Goal: Task Accomplishment & Management: Use online tool/utility

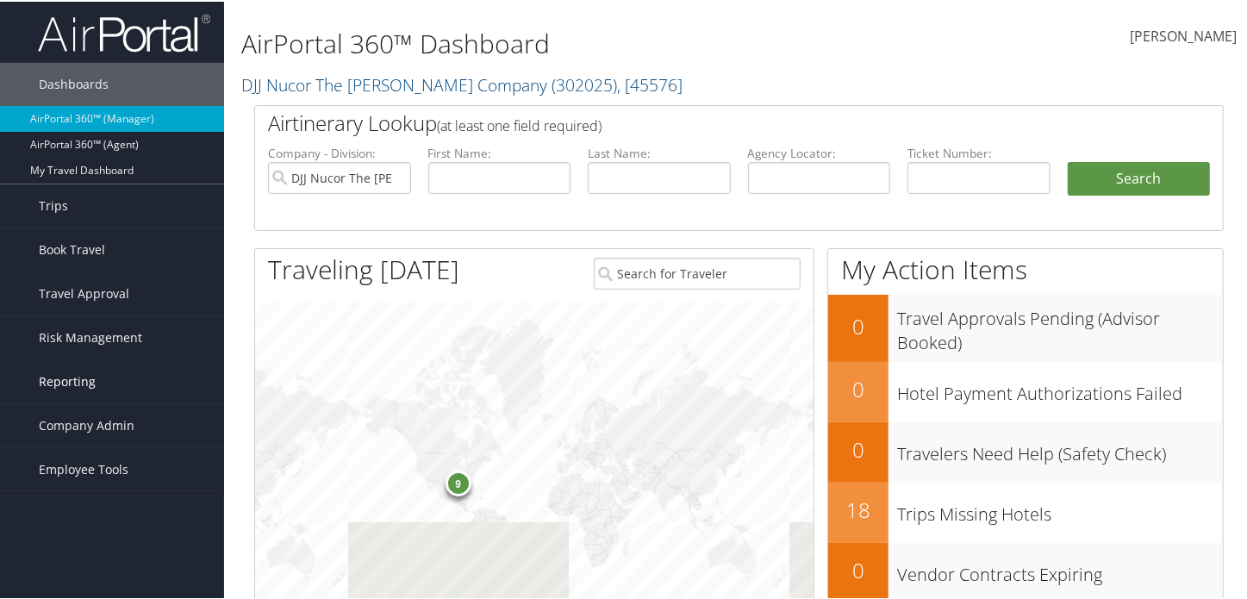
click at [78, 390] on span "Reporting" at bounding box center [67, 379] width 57 height 43
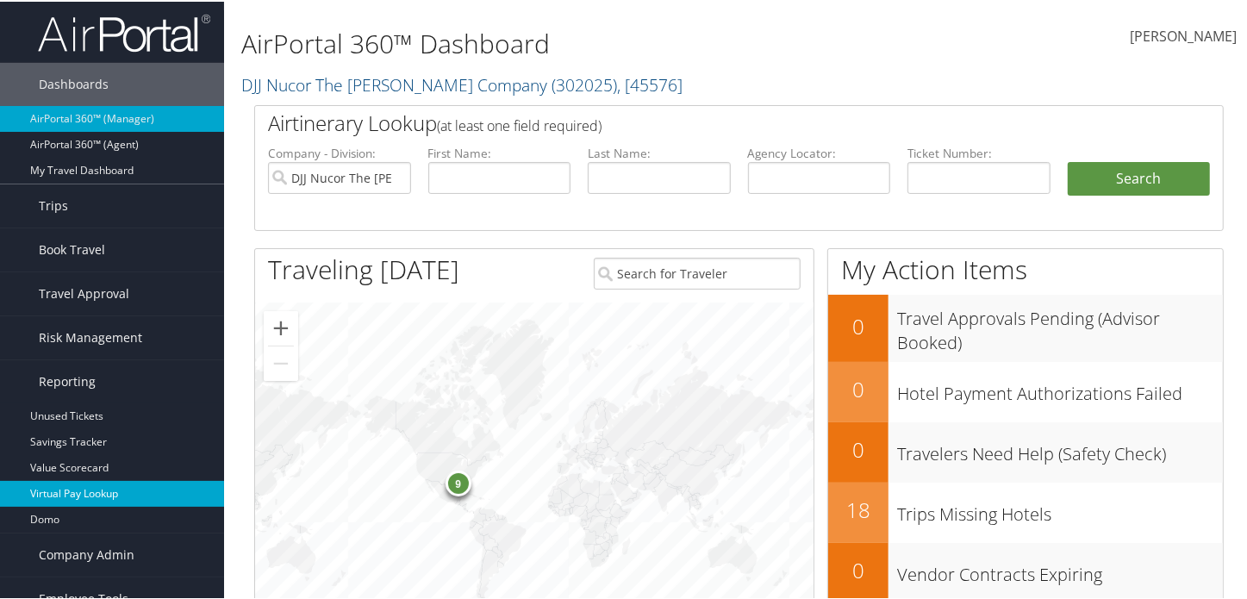
click at [83, 482] on link "Virtual Pay Lookup" at bounding box center [112, 492] width 224 height 26
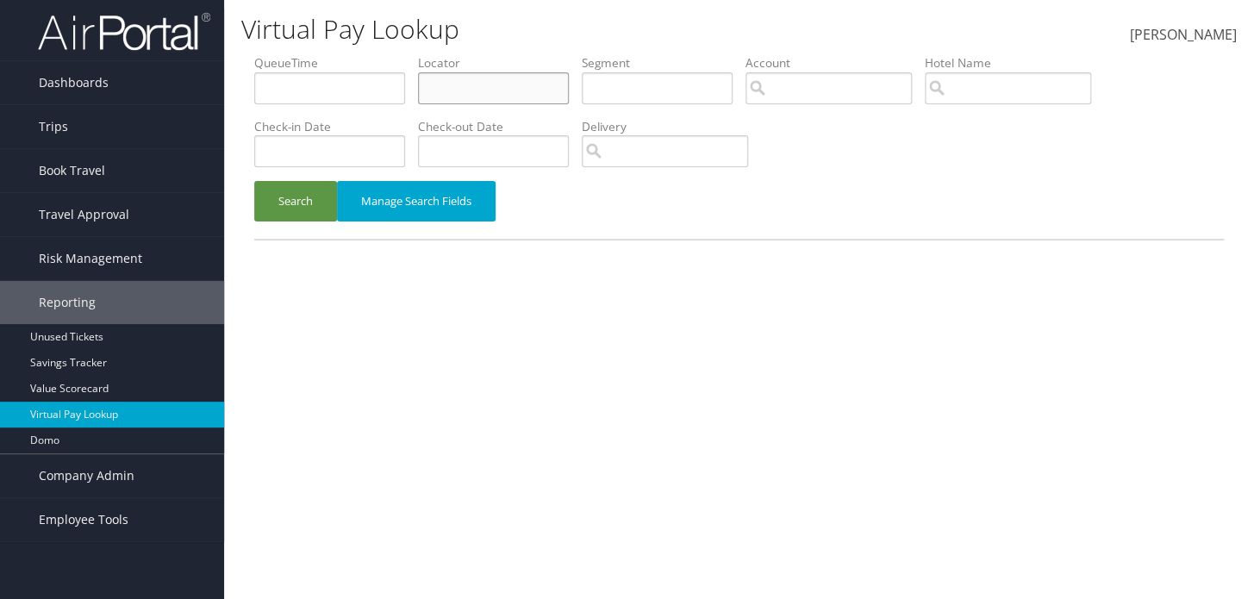
click at [523, 80] on input "text" at bounding box center [493, 88] width 151 height 32
paste input "CYQNDO"
type input "CYQNDO"
click at [316, 200] on button "Search" at bounding box center [295, 201] width 83 height 41
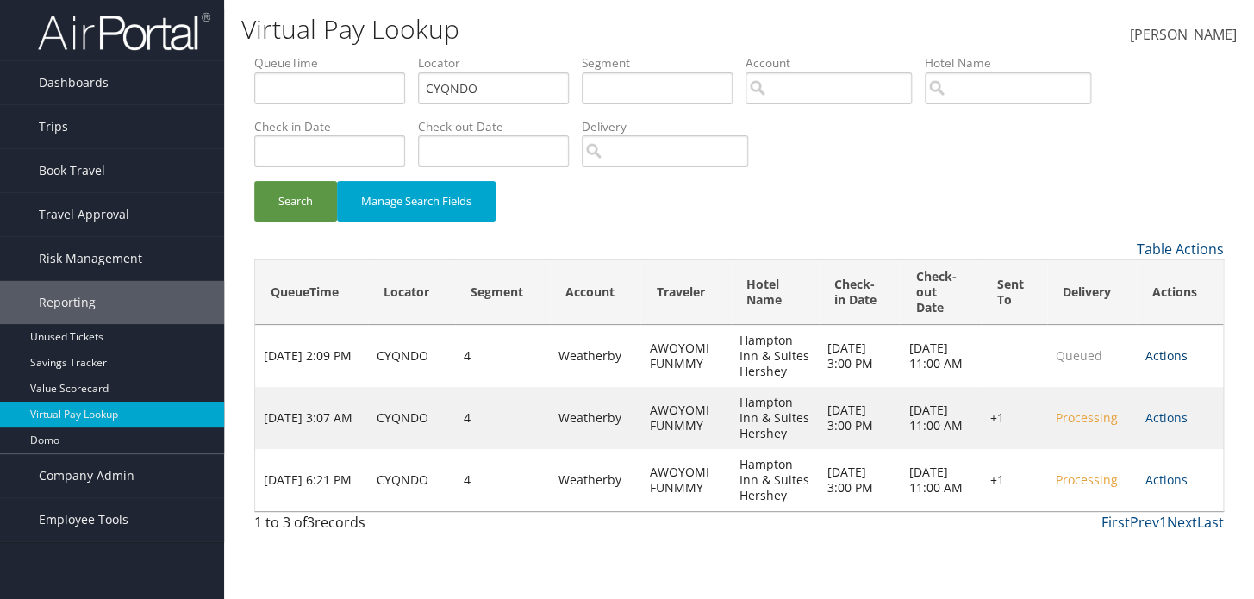
click at [1171, 354] on link "Actions" at bounding box center [1166, 355] width 42 height 16
click at [1172, 410] on link "Logs" at bounding box center [1182, 410] width 72 height 29
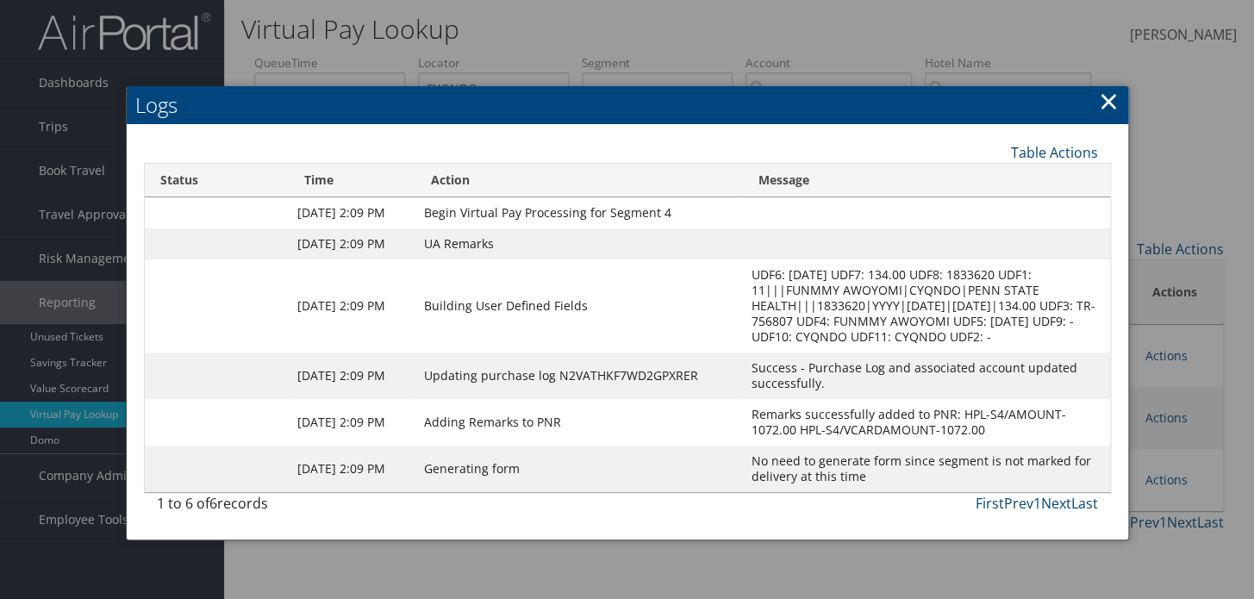
click at [1105, 100] on link "×" at bounding box center [1109, 101] width 20 height 34
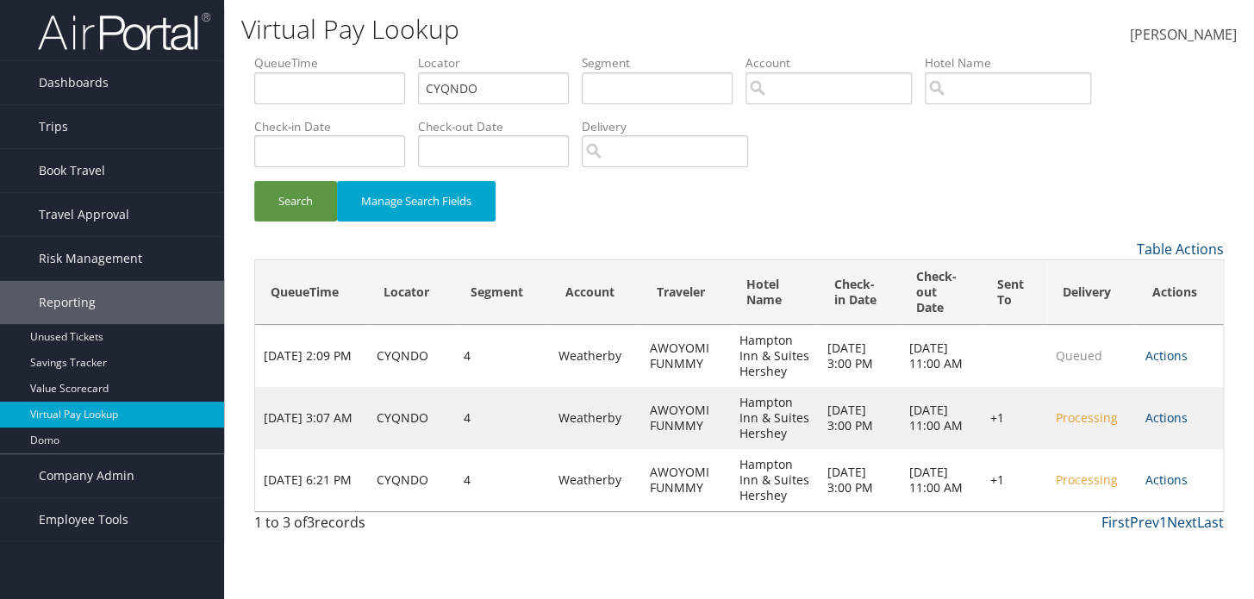
click at [303, 231] on div "Search Manage Search Fields" at bounding box center [738, 210] width 995 height 58
click at [303, 213] on button "Search" at bounding box center [295, 201] width 83 height 41
click at [1165, 423] on link "Actions" at bounding box center [1166, 417] width 42 height 16
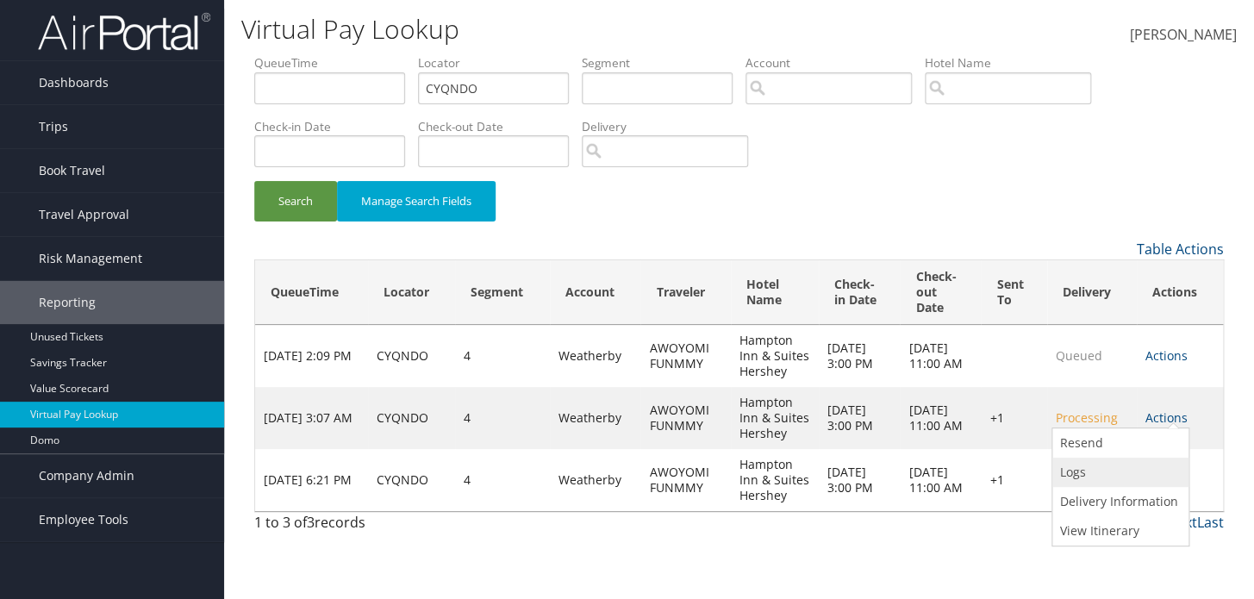
click at [1115, 467] on link "Logs" at bounding box center [1118, 472] width 132 height 29
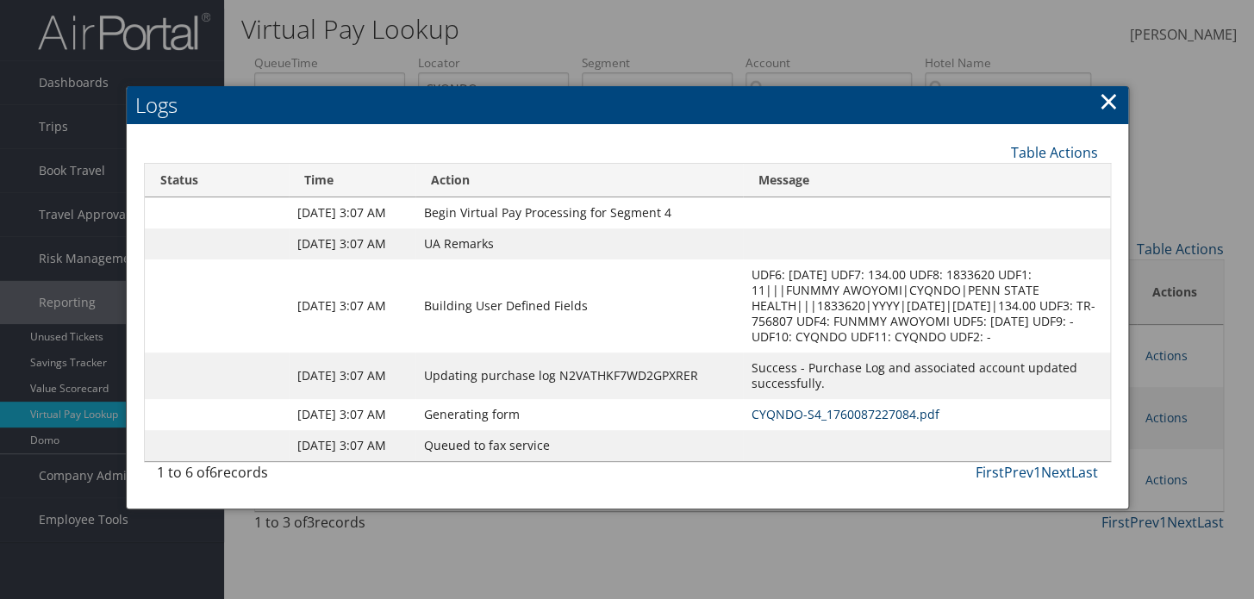
click at [829, 422] on link "CYQNDO-S4_1760087227084.pdf" at bounding box center [845, 414] width 188 height 16
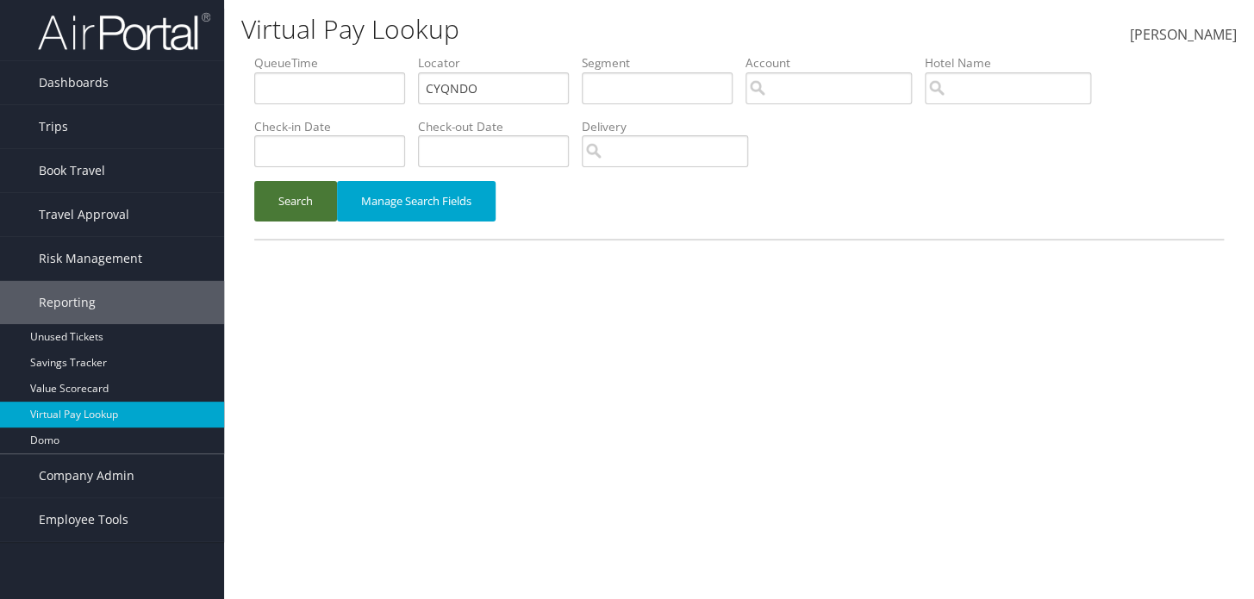
click at [311, 187] on button "Search" at bounding box center [295, 201] width 83 height 41
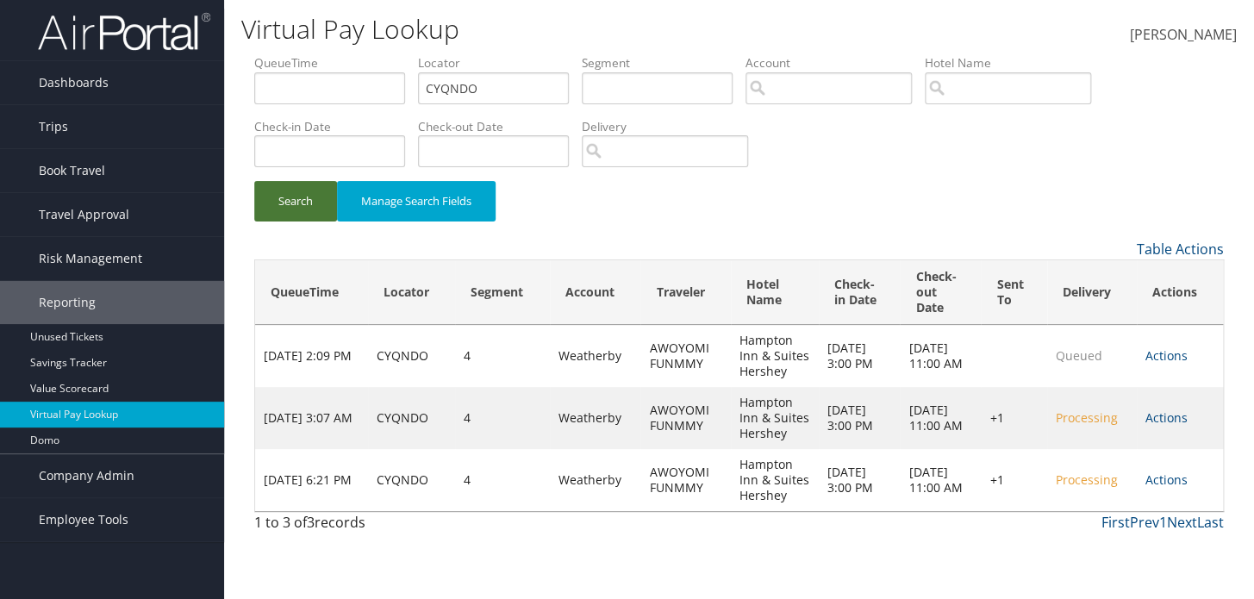
click at [294, 190] on button "Search" at bounding box center [295, 201] width 83 height 41
click at [317, 204] on button "Search" at bounding box center [295, 201] width 83 height 41
click at [320, 203] on button "Search" at bounding box center [295, 201] width 83 height 41
drag, startPoint x: 320, startPoint y: 203, endPoint x: 325, endPoint y: 211, distance: 9.3
click at [321, 205] on button "Search" at bounding box center [295, 201] width 83 height 41
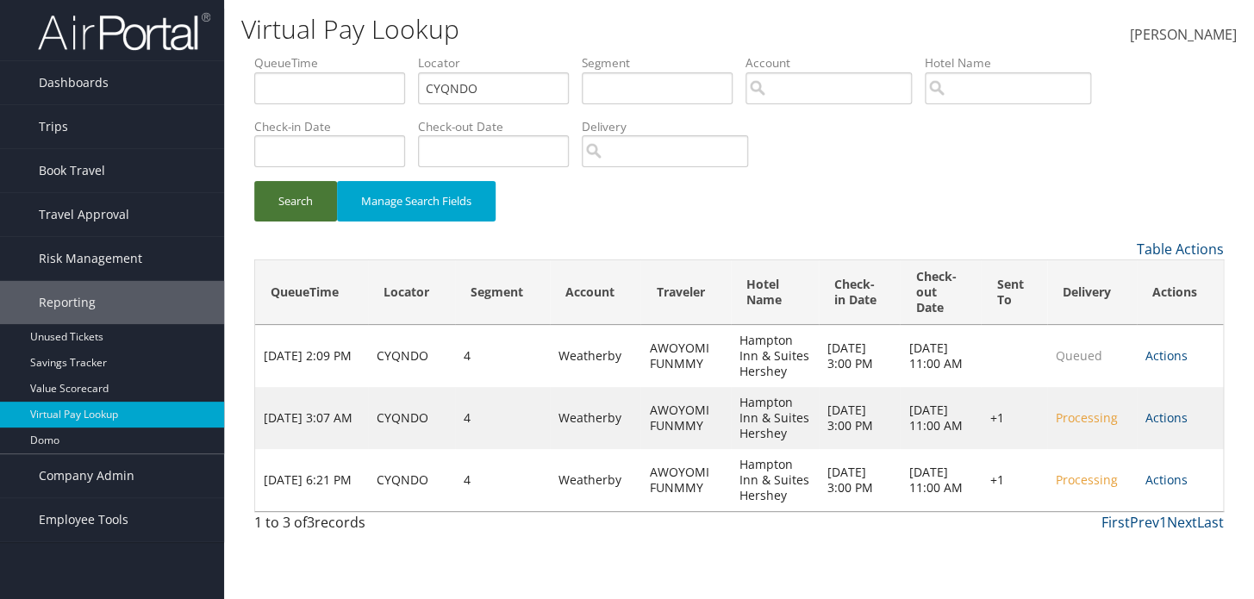
click at [327, 215] on button "Search" at bounding box center [295, 201] width 83 height 41
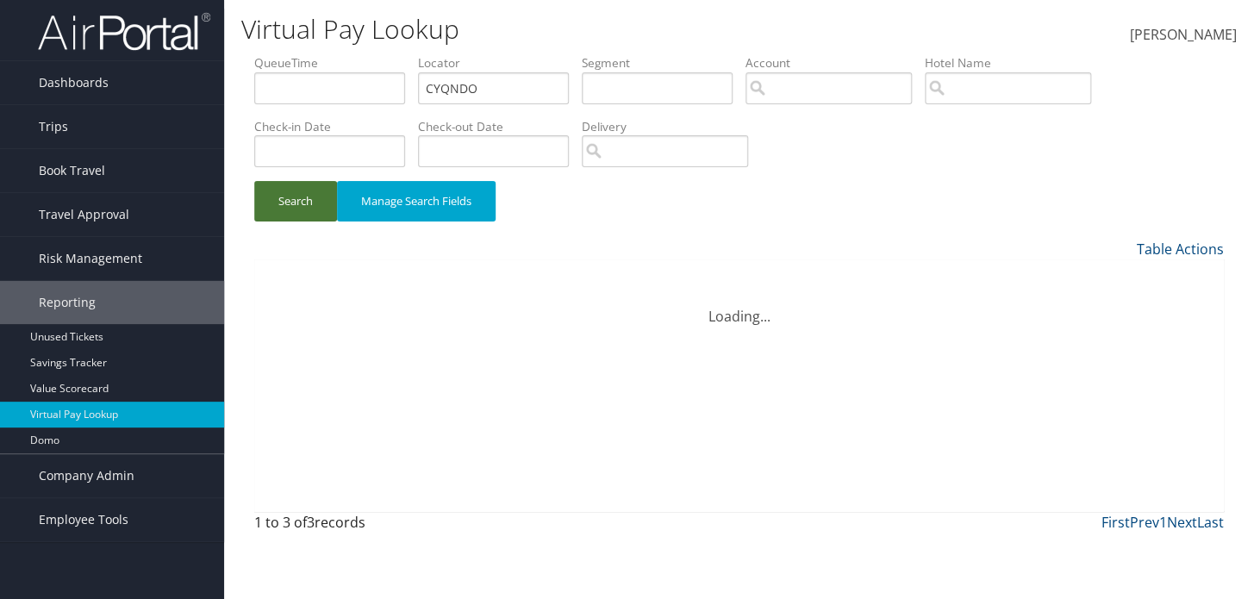
click at [327, 215] on button "Search" at bounding box center [295, 201] width 83 height 41
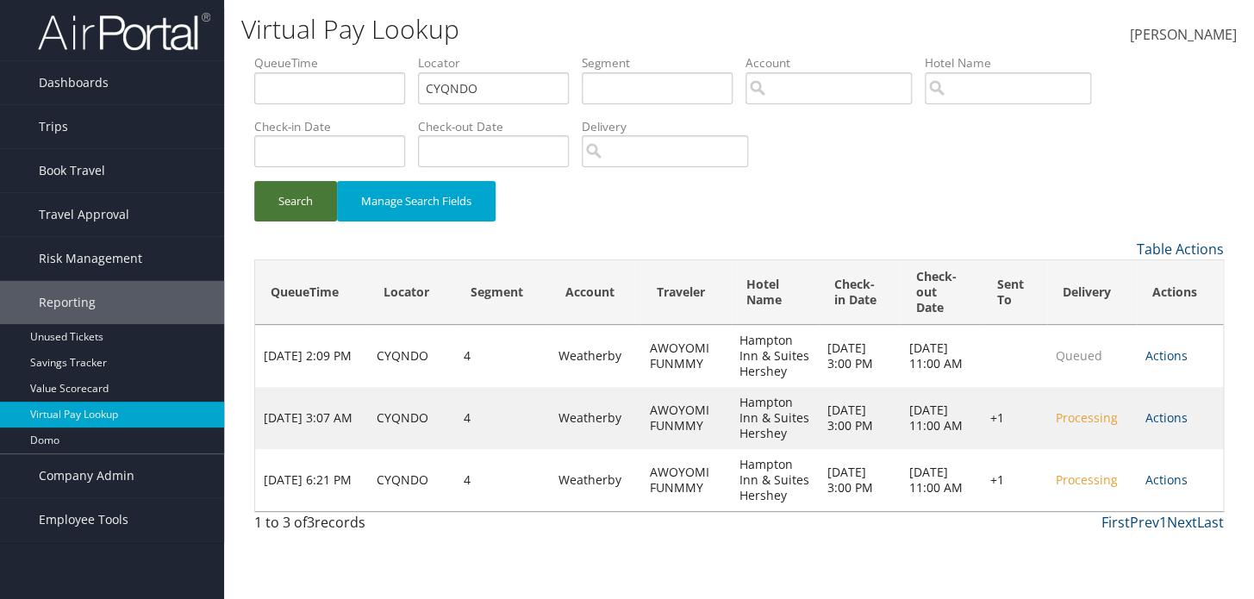
click at [327, 215] on button "Search" at bounding box center [295, 201] width 83 height 41
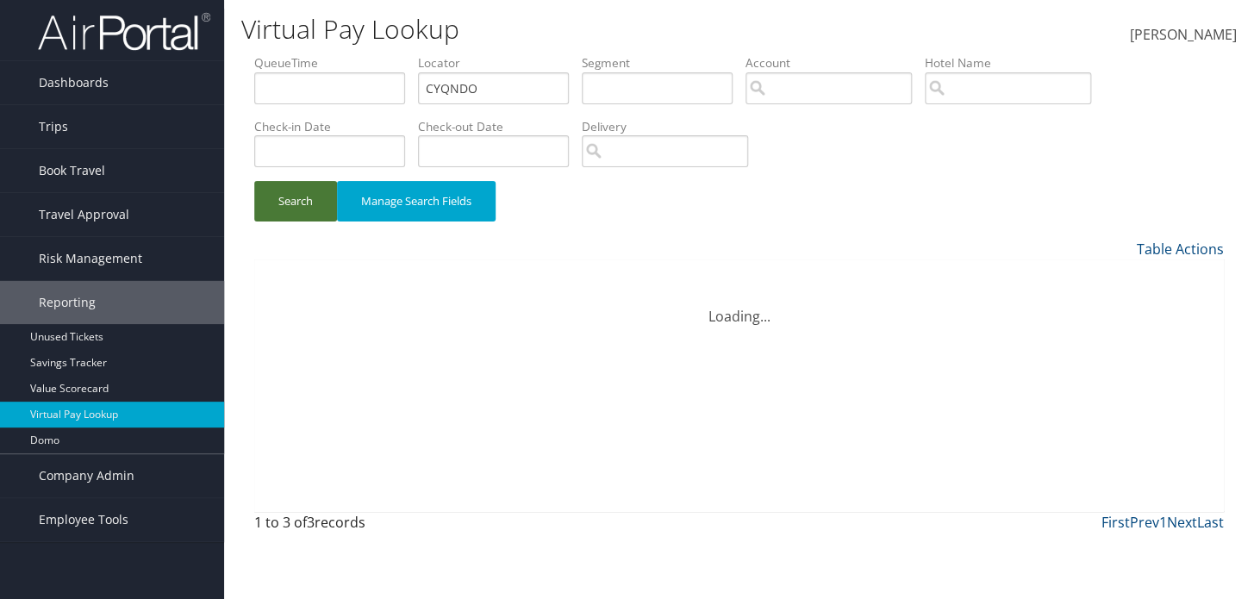
click at [327, 215] on button "Search" at bounding box center [295, 201] width 83 height 41
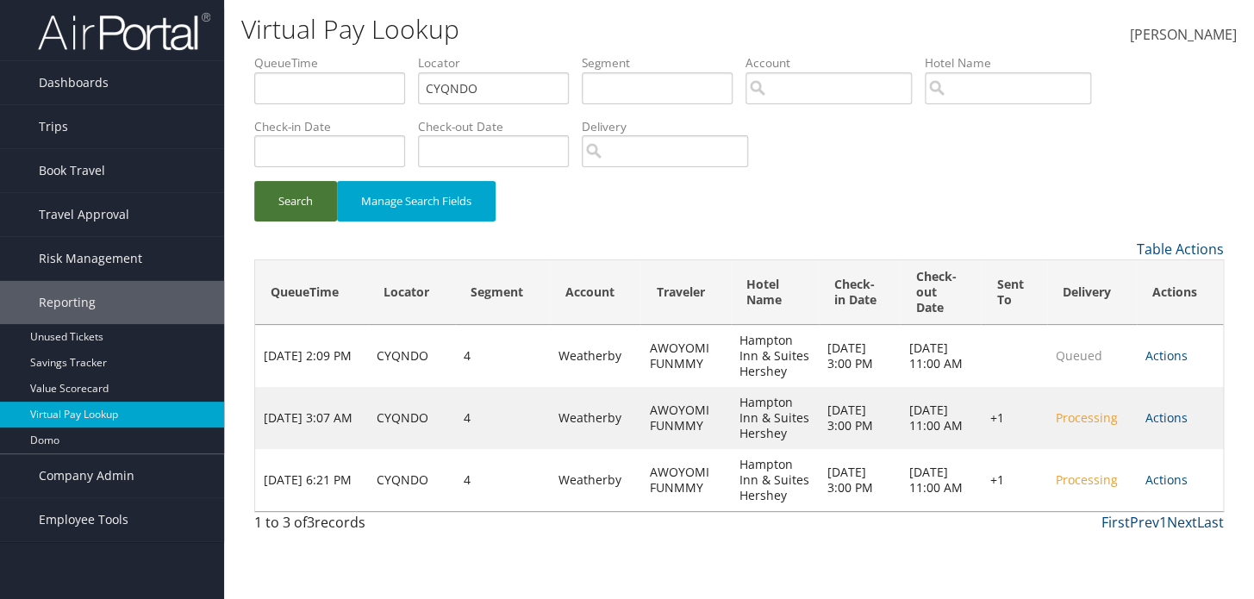
click at [327, 215] on button "Search" at bounding box center [295, 201] width 83 height 41
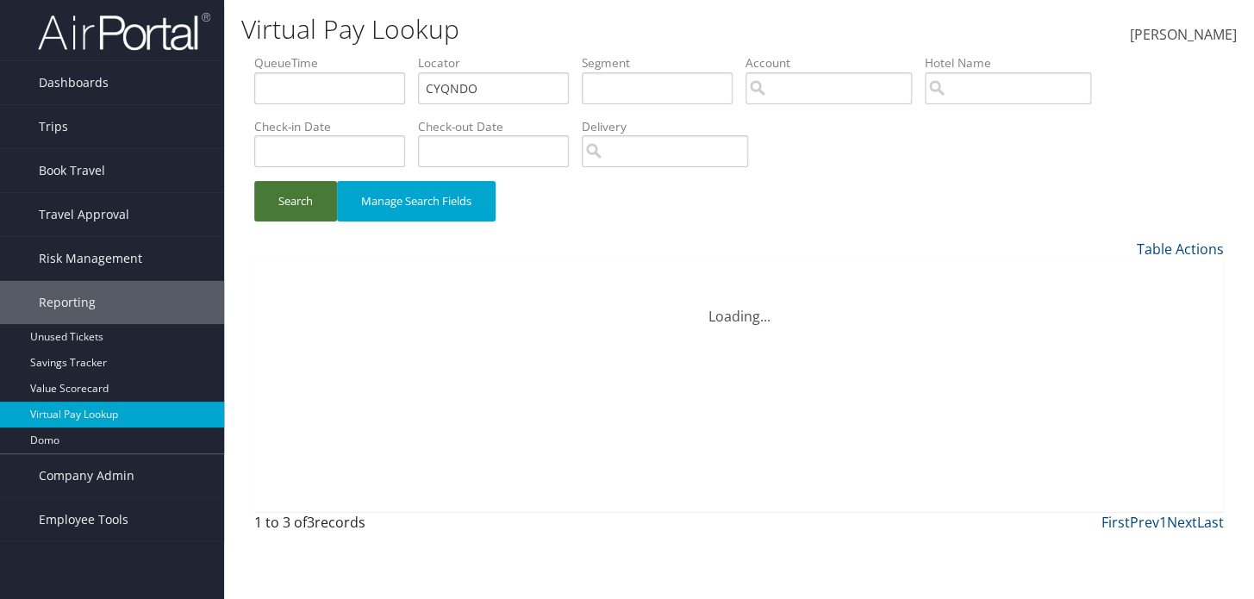
click at [327, 215] on button "Search" at bounding box center [295, 201] width 83 height 41
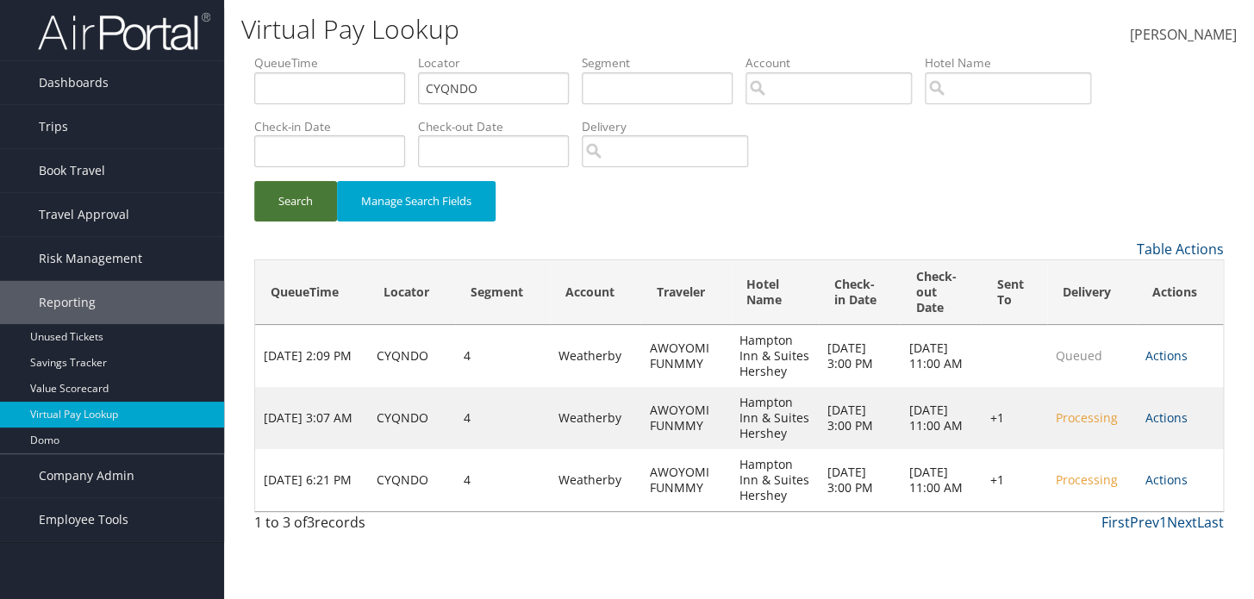
click at [327, 215] on button "Search" at bounding box center [295, 201] width 83 height 41
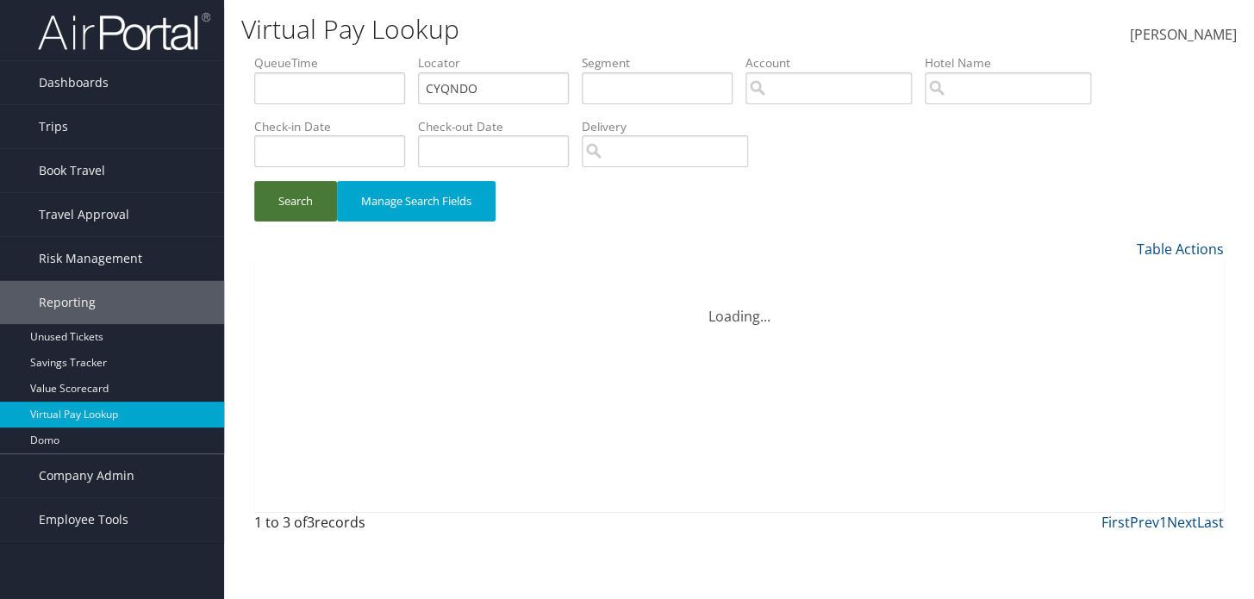
click at [327, 215] on button "Search" at bounding box center [295, 201] width 83 height 41
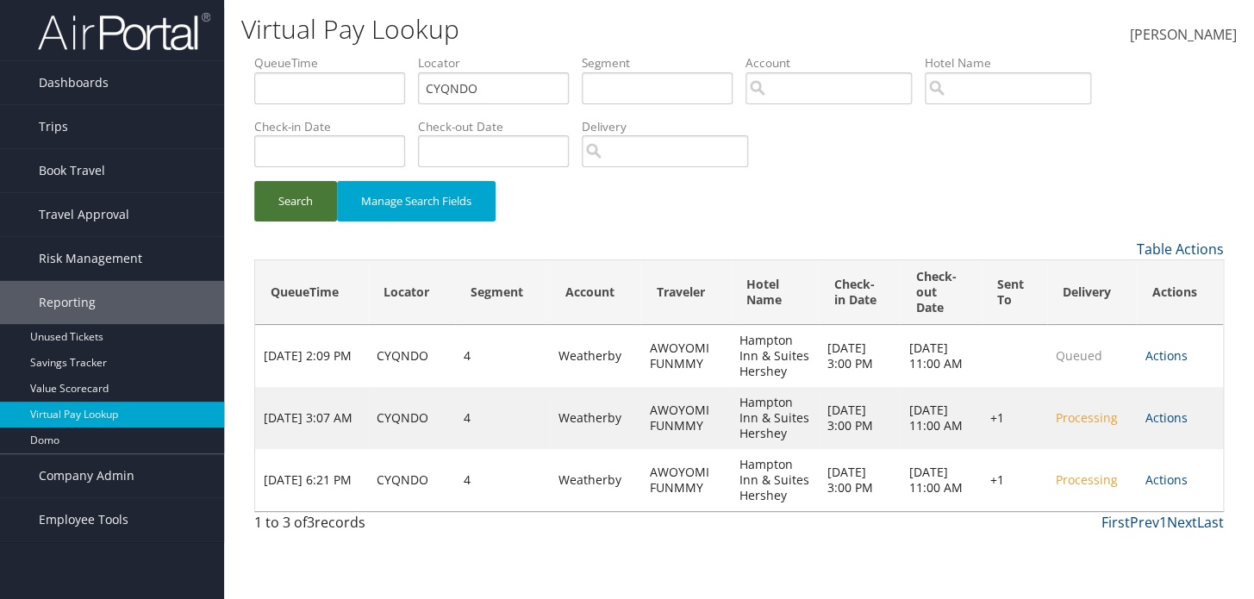
click at [327, 215] on button "Search" at bounding box center [295, 201] width 83 height 41
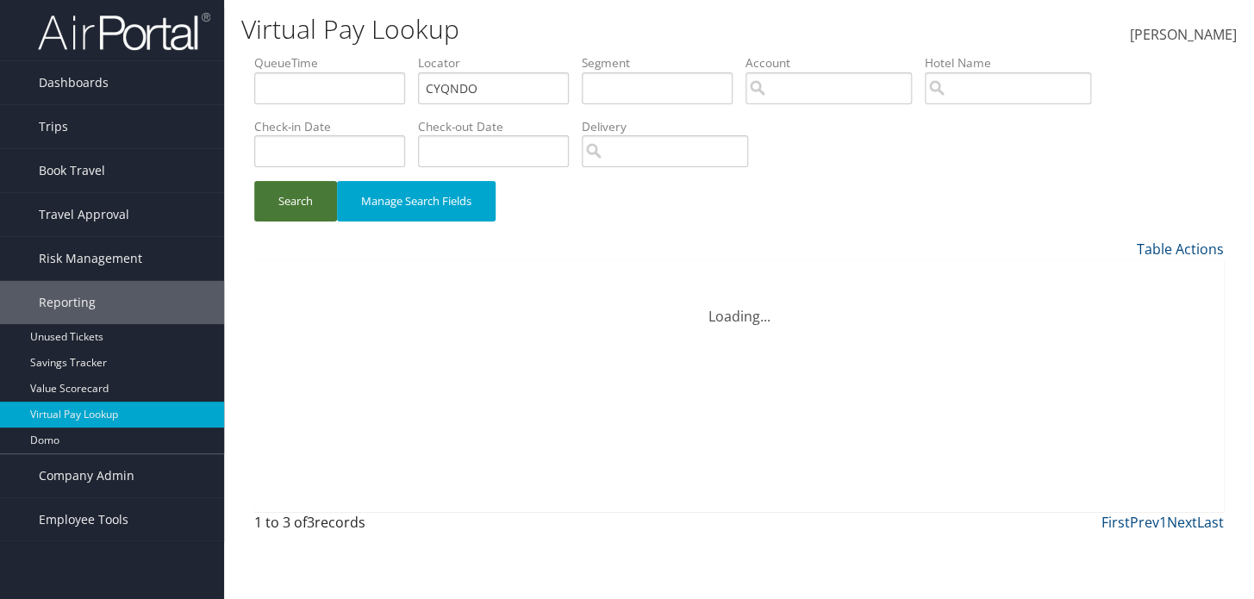
click at [327, 215] on button "Search" at bounding box center [295, 201] width 83 height 41
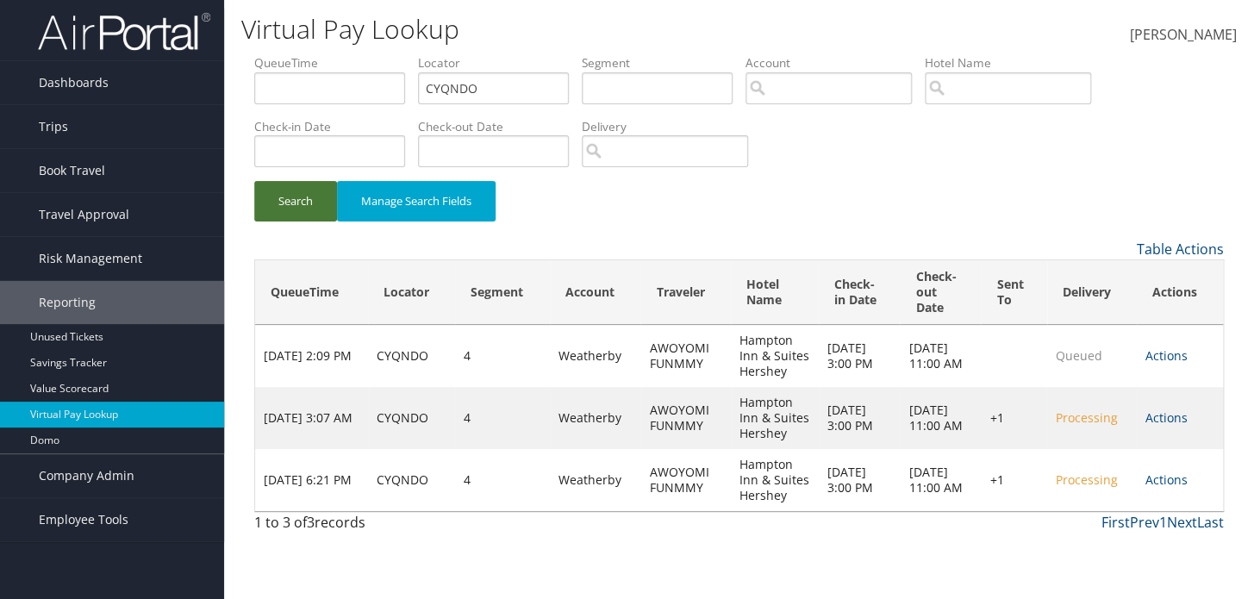
click at [327, 215] on button "Search" at bounding box center [295, 201] width 83 height 41
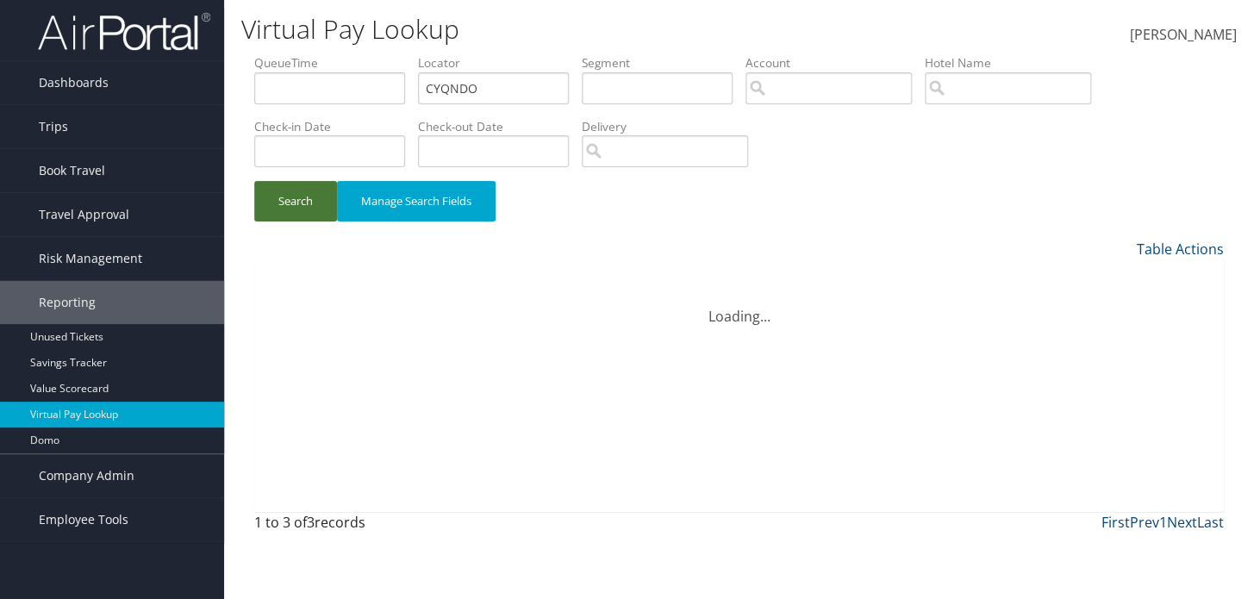
click at [327, 215] on button "Search" at bounding box center [295, 201] width 83 height 41
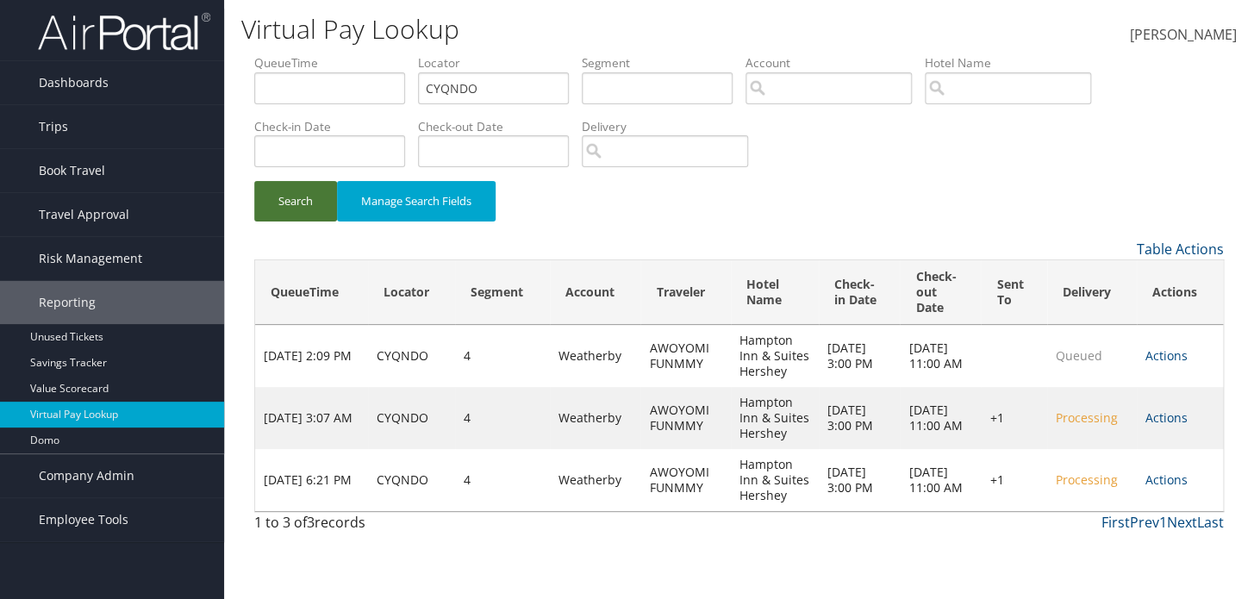
click at [327, 215] on button "Search" at bounding box center [295, 201] width 83 height 41
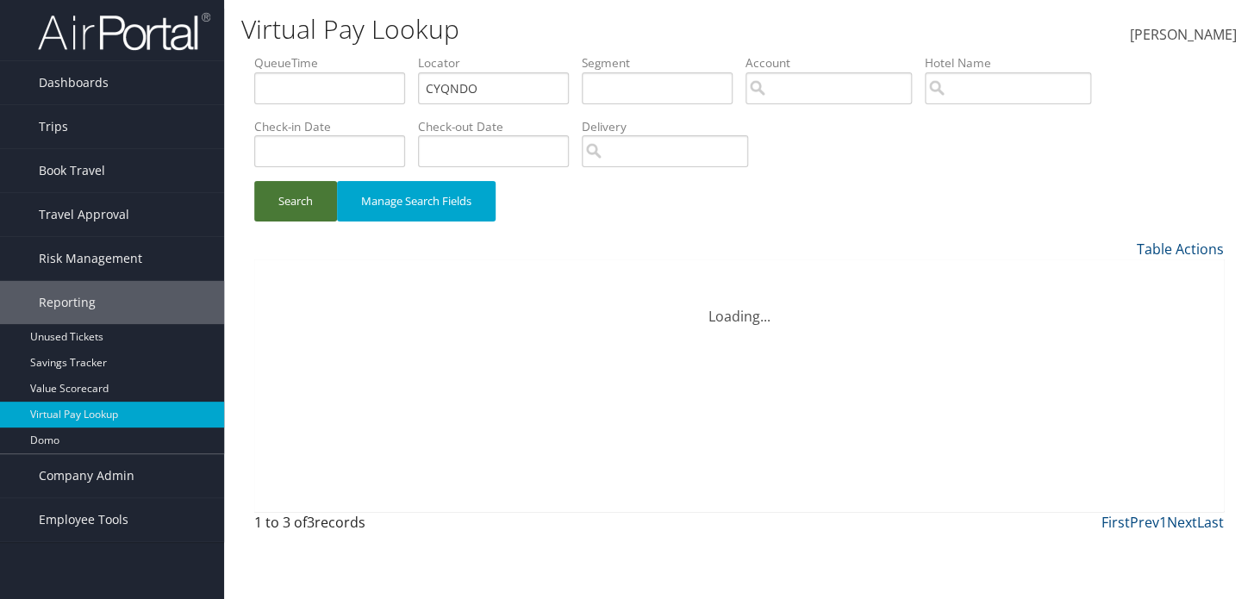
click at [327, 215] on button "Search" at bounding box center [295, 201] width 83 height 41
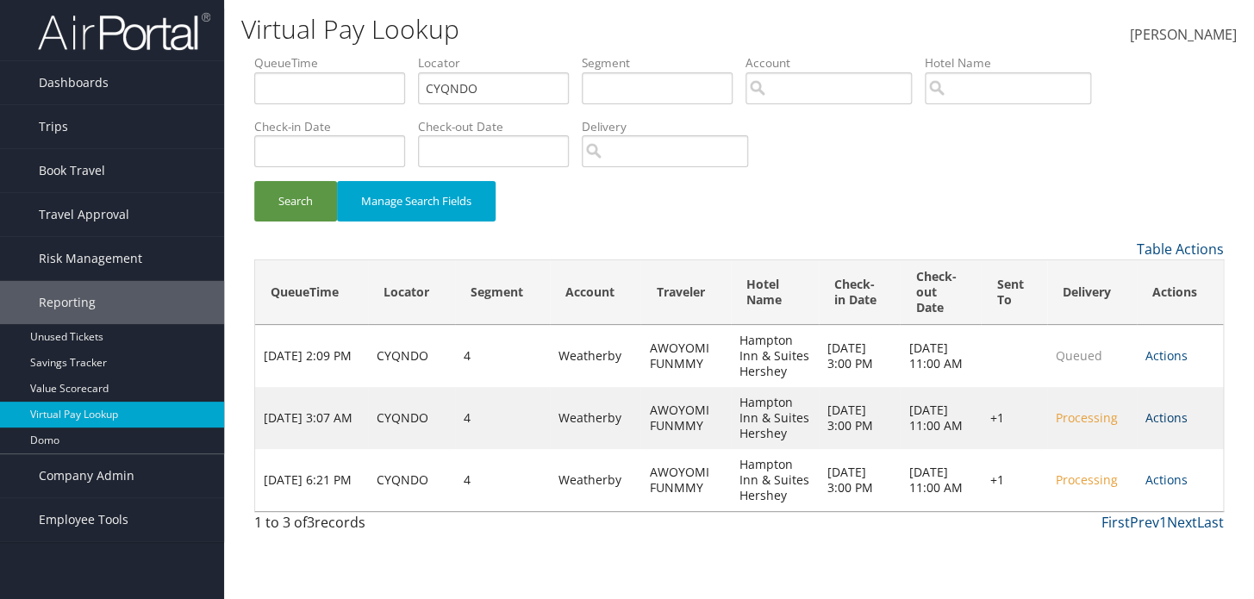
click at [1156, 422] on link "Actions" at bounding box center [1166, 417] width 42 height 16
click at [1072, 479] on link "Logs" at bounding box center [1118, 472] width 132 height 29
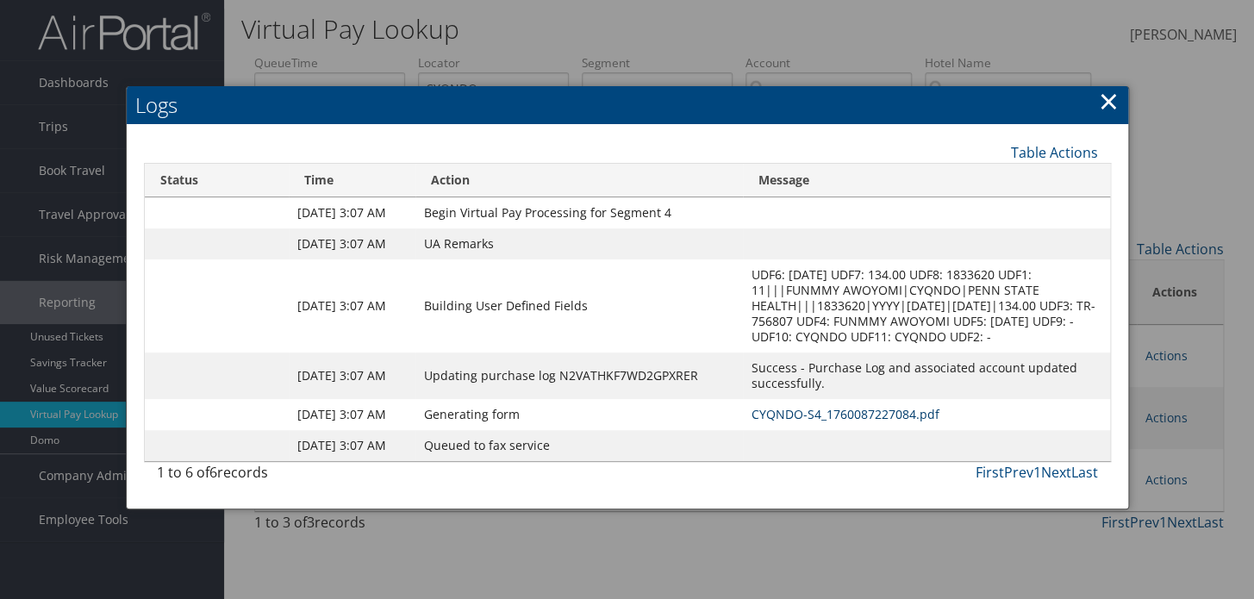
click at [832, 422] on link "CYQNDO-S4_1760087227084.pdf" at bounding box center [845, 414] width 188 height 16
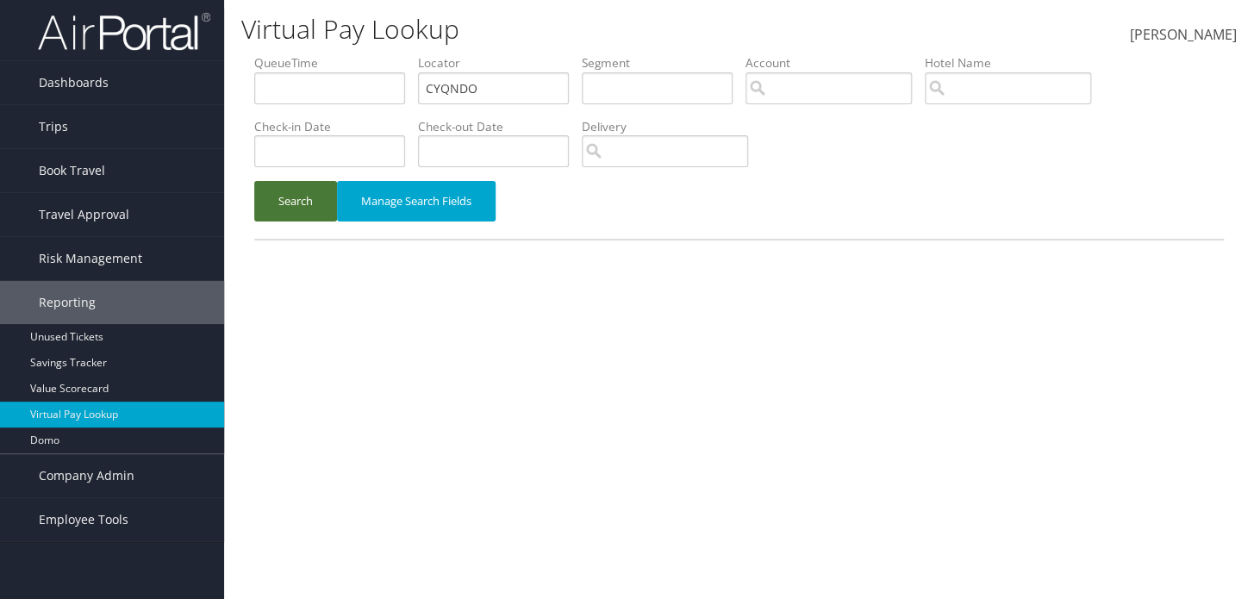
click at [315, 196] on button "Search" at bounding box center [295, 201] width 83 height 41
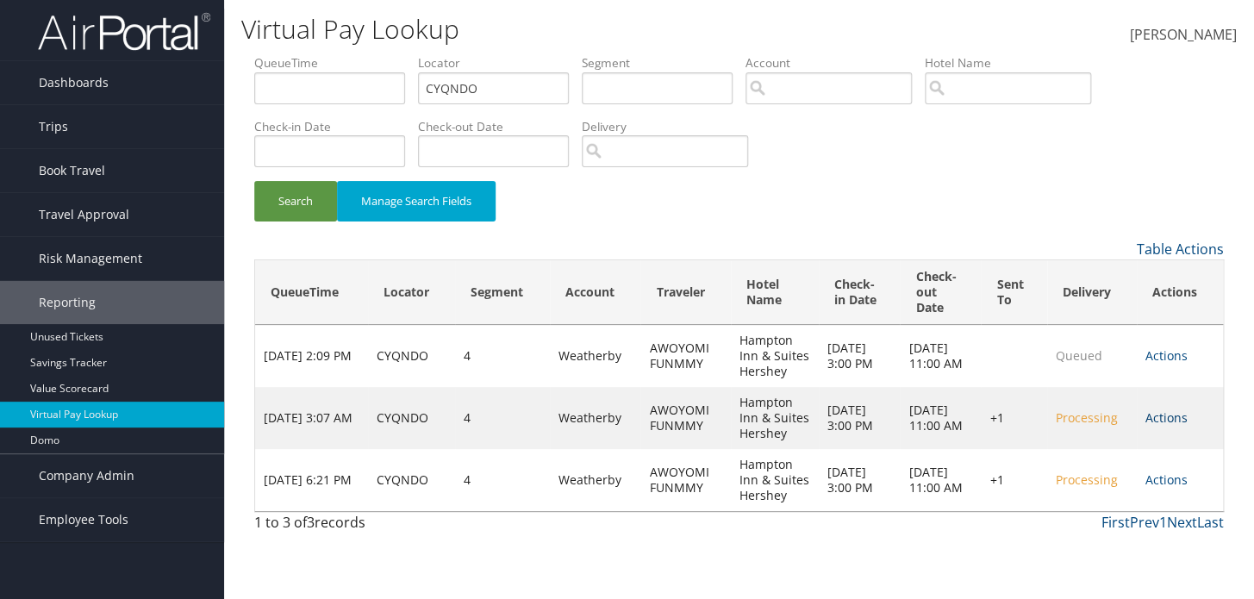
click at [1156, 417] on link "Actions" at bounding box center [1166, 417] width 42 height 16
click at [985, 268] on th "Sent To" at bounding box center [1013, 292] width 65 height 65
click at [1176, 420] on link "Actions" at bounding box center [1166, 417] width 42 height 16
click at [952, 219] on div "Search Manage Search Fields" at bounding box center [738, 210] width 995 height 58
click at [1196, 412] on td "Actions Resend Logs Delivery Information View Itinerary" at bounding box center [1180, 418] width 86 height 62
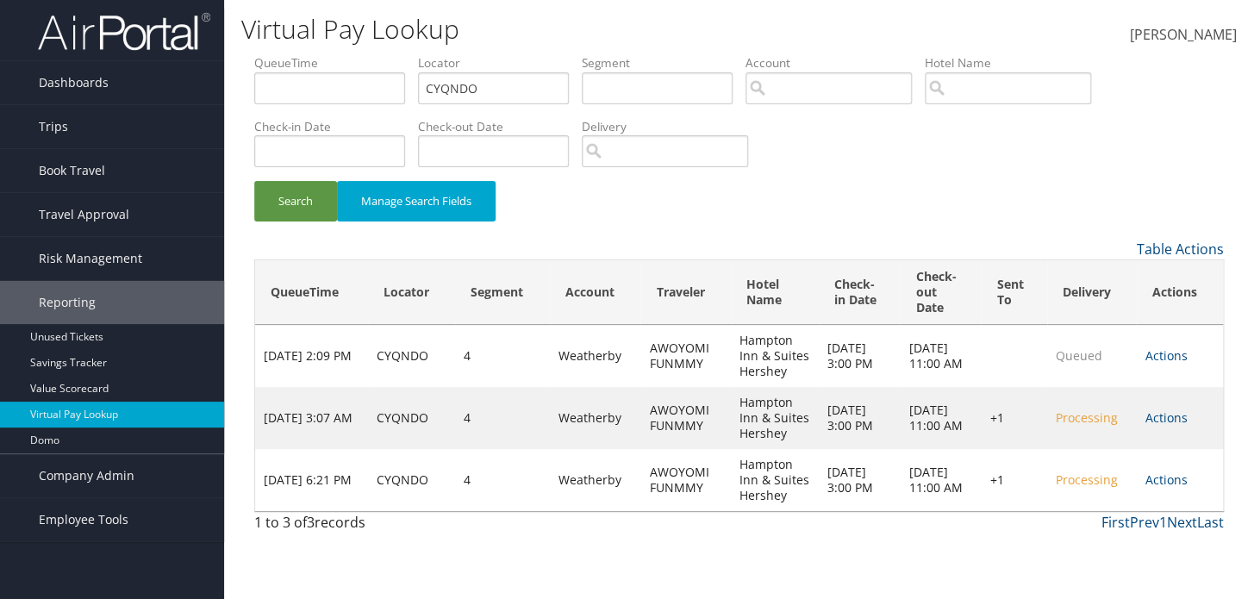
click at [1138, 425] on td "Actions Resend Logs Delivery Information View Itinerary" at bounding box center [1180, 418] width 86 height 62
click at [1162, 423] on link "Actions" at bounding box center [1166, 417] width 42 height 16
click at [1118, 478] on link "Logs" at bounding box center [1118, 472] width 132 height 29
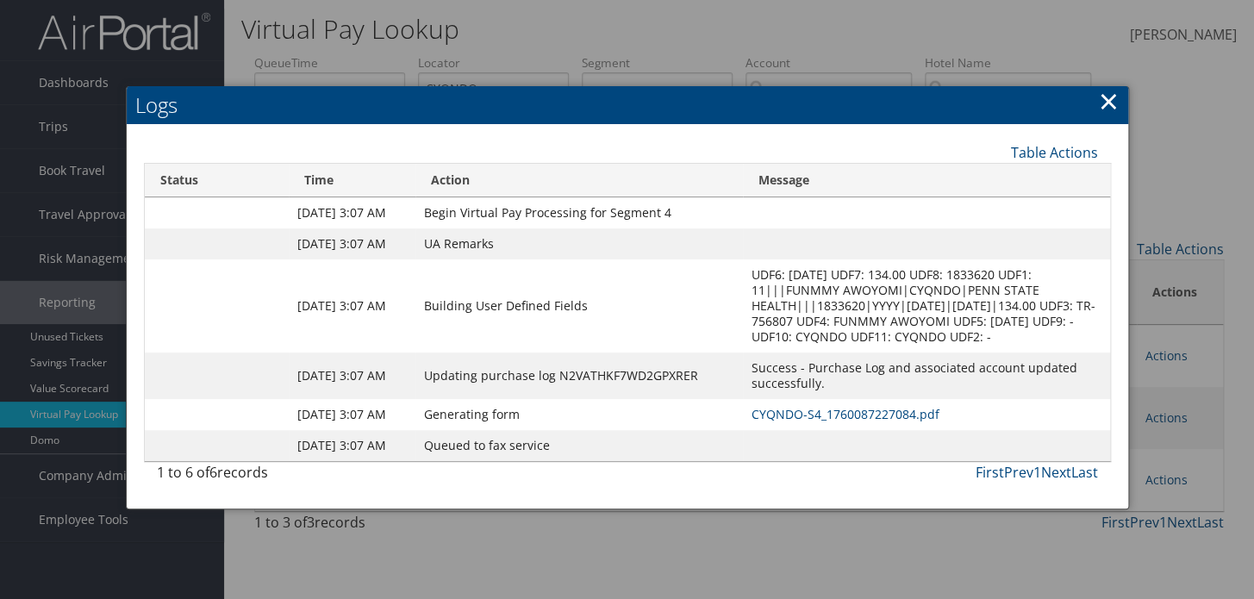
click at [1099, 97] on link "×" at bounding box center [1109, 101] width 20 height 34
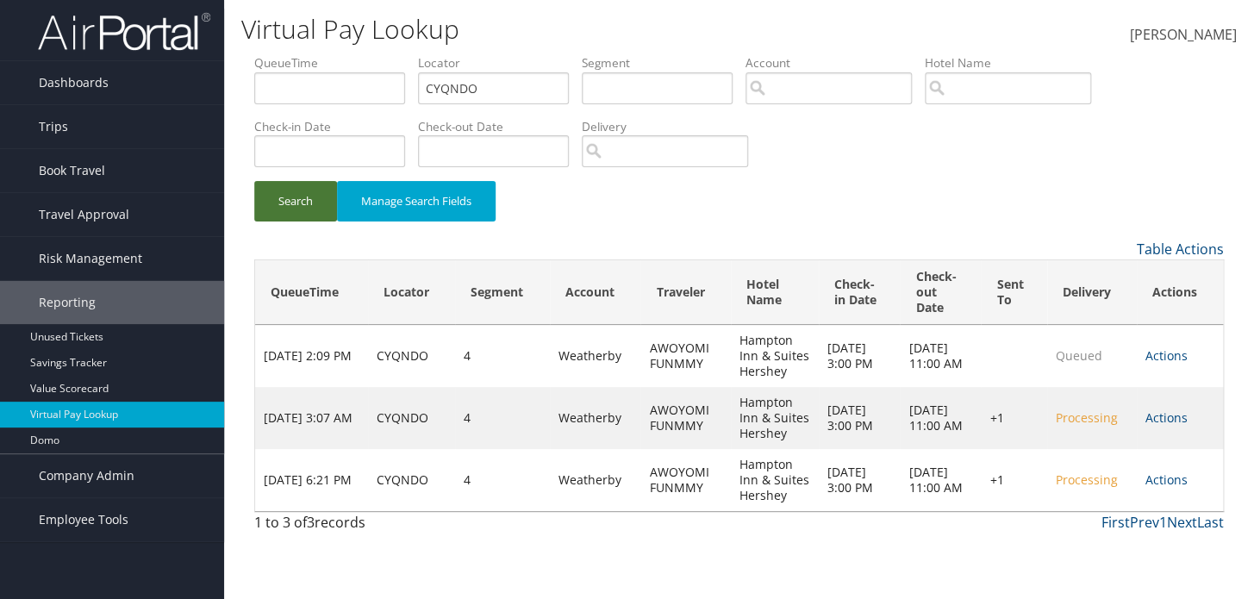
click at [283, 214] on button "Search" at bounding box center [295, 201] width 83 height 41
click at [309, 212] on button "Search" at bounding box center [295, 201] width 83 height 41
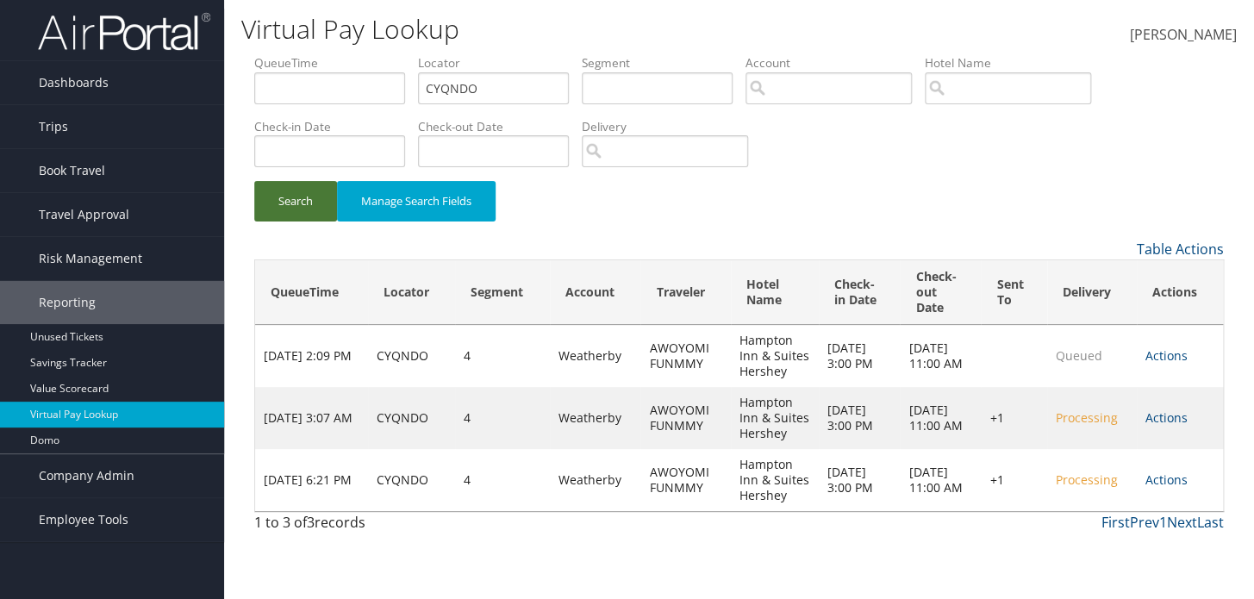
click at [309, 212] on button "Search" at bounding box center [295, 201] width 83 height 41
click at [303, 210] on button "Search" at bounding box center [295, 201] width 83 height 41
click at [314, 204] on button "Search" at bounding box center [295, 201] width 83 height 41
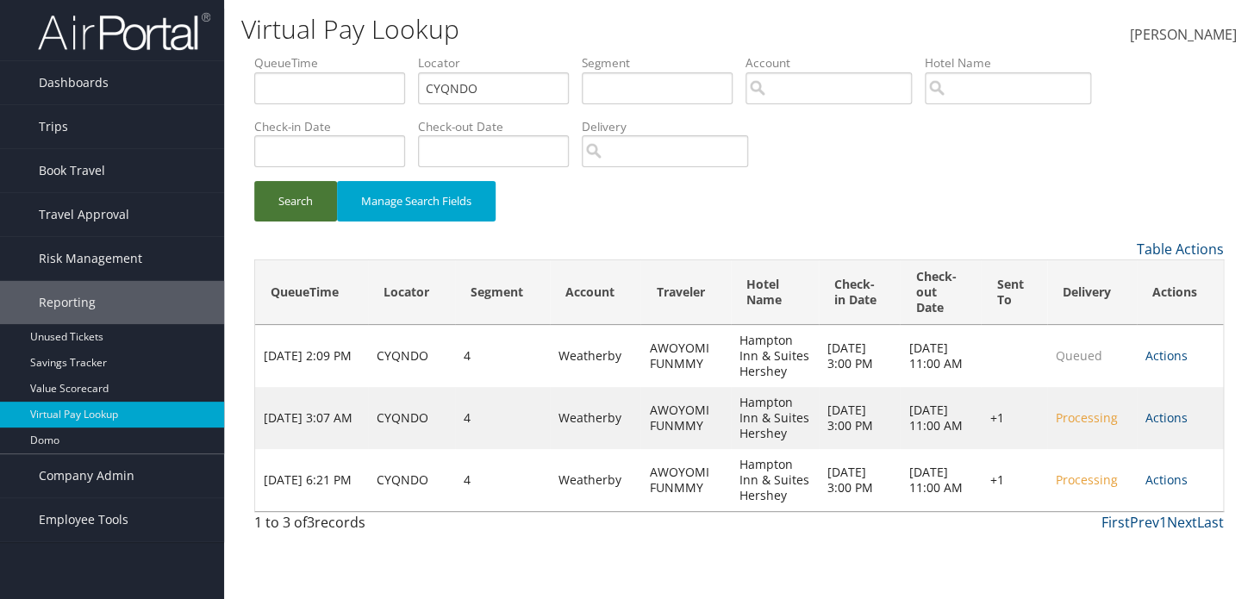
click at [323, 198] on button "Search" at bounding box center [295, 201] width 83 height 41
click at [306, 195] on button "Search" at bounding box center [295, 201] width 83 height 41
click at [1158, 409] on link "Actions" at bounding box center [1166, 417] width 42 height 16
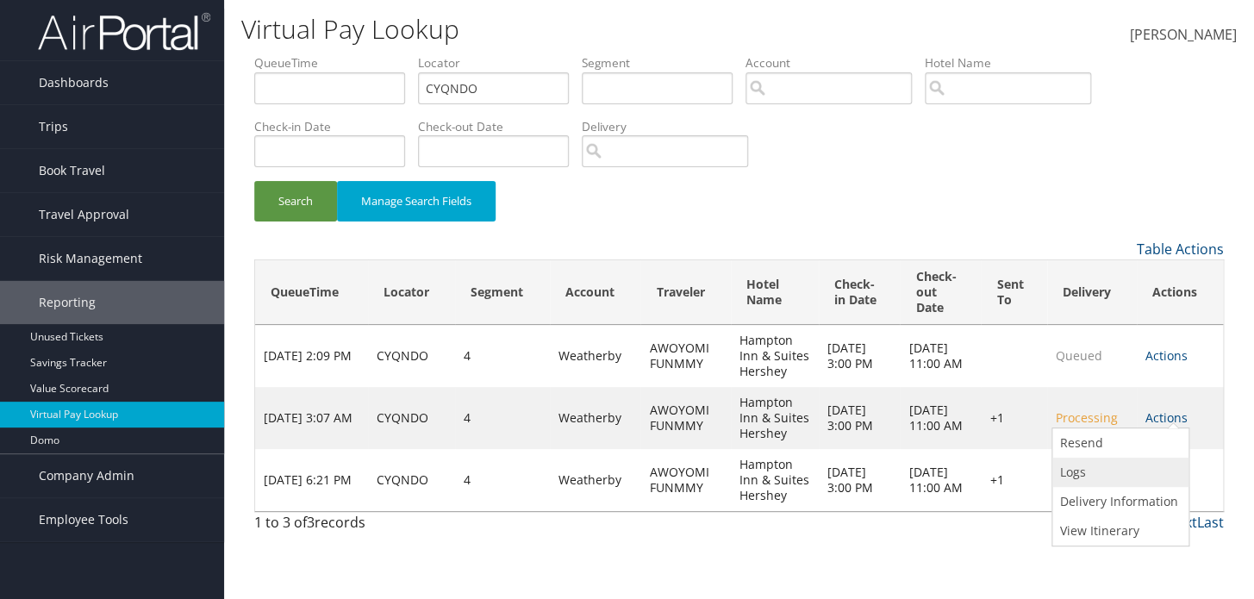
click at [1088, 468] on link "Logs" at bounding box center [1118, 472] width 132 height 29
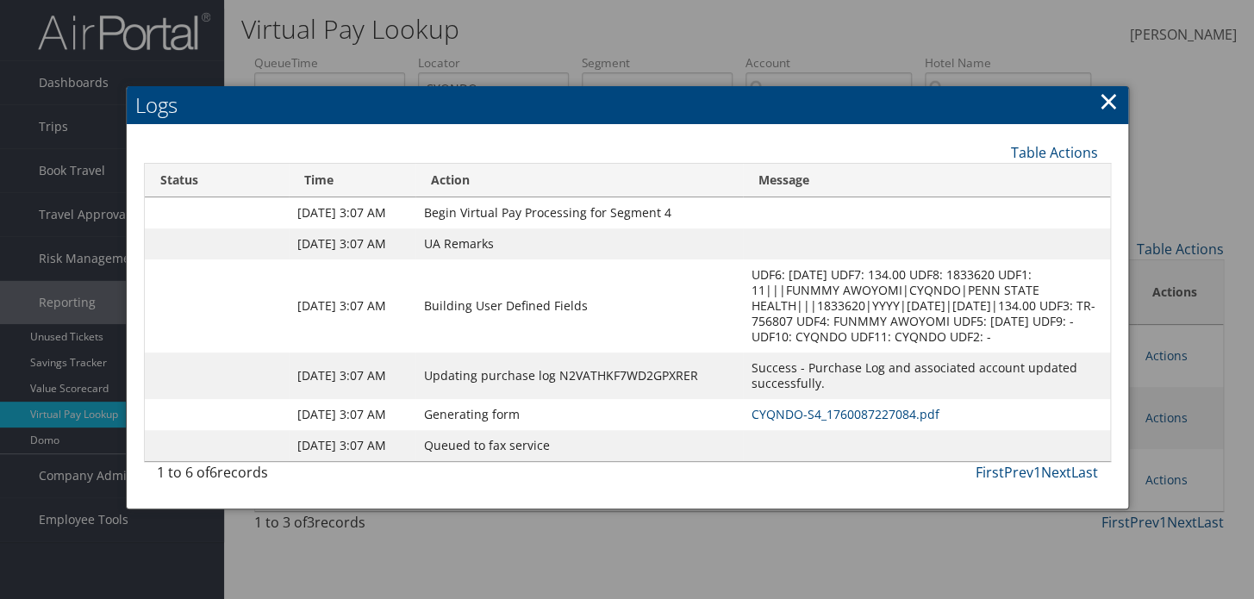
click at [766, 430] on td "CYQNDO-S4_1760087227084.pdf" at bounding box center [926, 414] width 367 height 31
click at [768, 422] on link "CYQNDO-S4_1760087227084.pdf" at bounding box center [845, 414] width 188 height 16
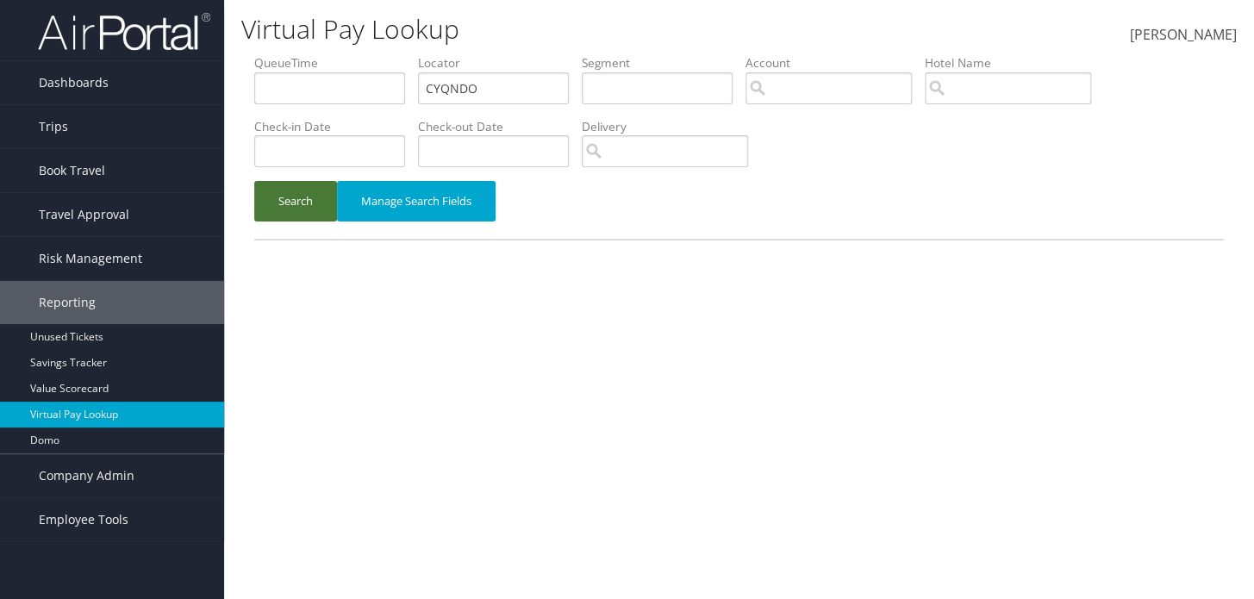
click at [307, 209] on button "Search" at bounding box center [295, 201] width 83 height 41
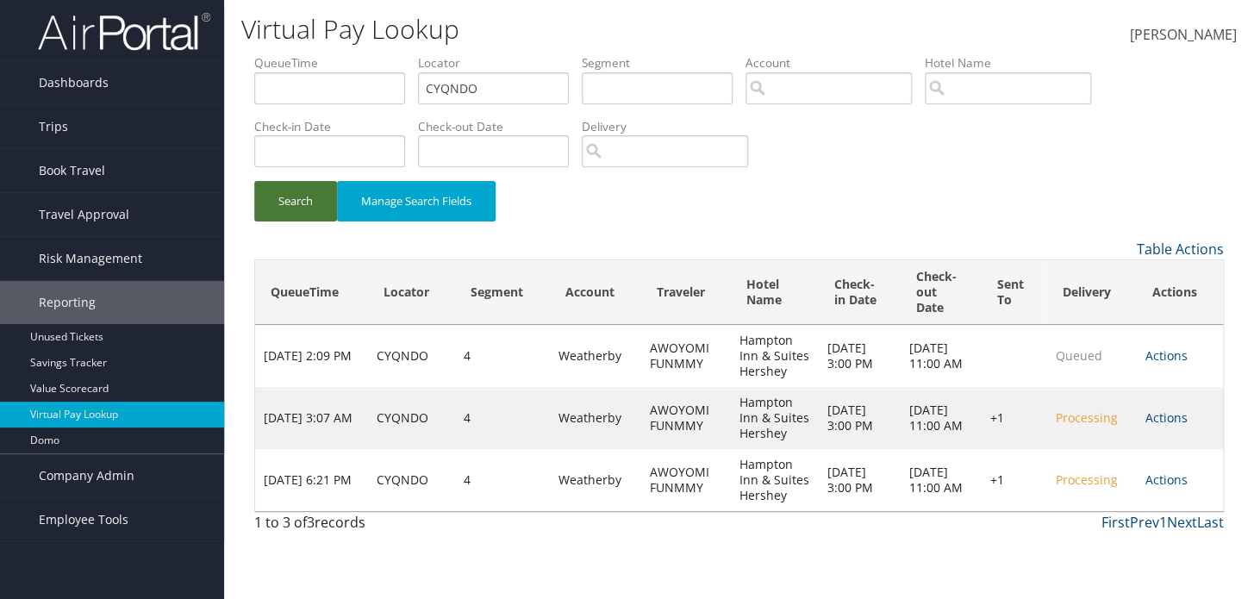
click at [307, 209] on button "Search" at bounding box center [295, 201] width 83 height 41
click at [307, 208] on button "Search" at bounding box center [295, 201] width 83 height 41
click at [265, 198] on button "Search" at bounding box center [295, 201] width 83 height 41
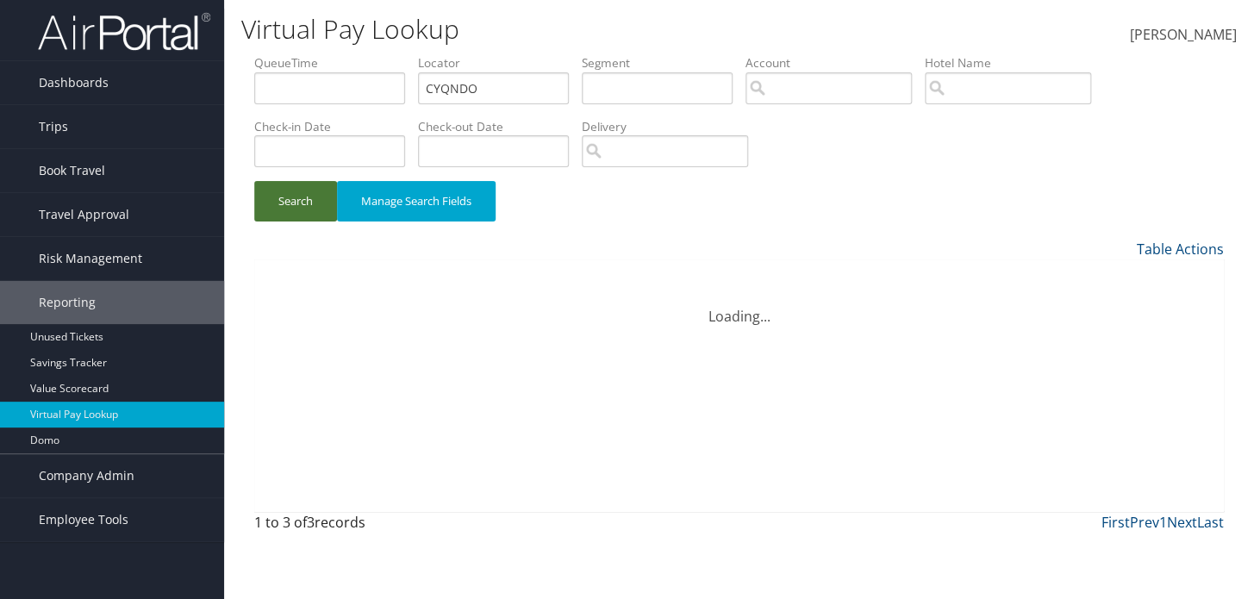
click at [265, 198] on button "Search" at bounding box center [295, 201] width 83 height 41
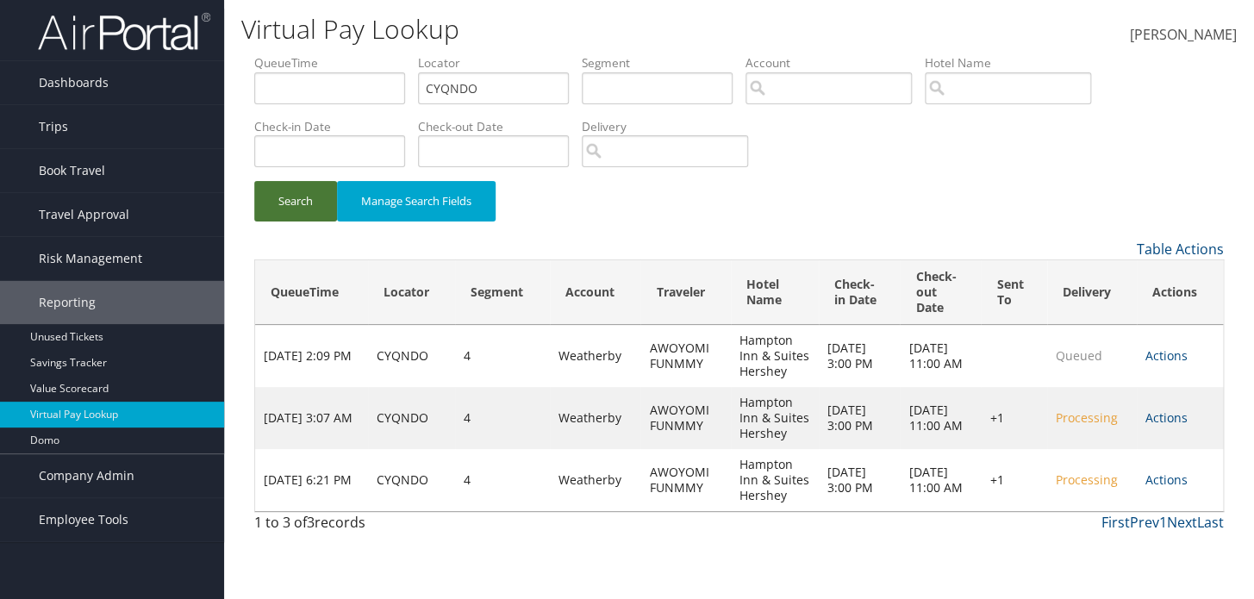
click at [265, 198] on button "Search" at bounding box center [295, 201] width 83 height 41
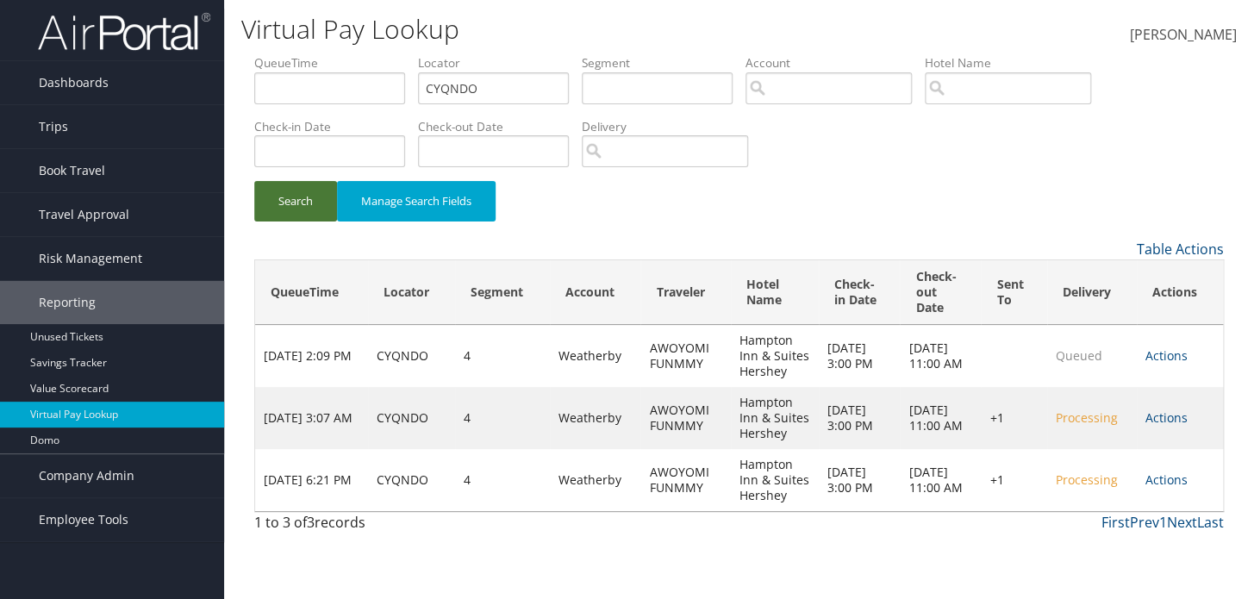
click at [278, 215] on button "Search" at bounding box center [295, 201] width 83 height 41
drag, startPoint x: 281, startPoint y: 215, endPoint x: 300, endPoint y: 261, distance: 50.2
click at [293, 253] on div "QueueTime Locator CYQNDO Segment Account Traveler Hotel Name Check-in Date Chec…" at bounding box center [738, 297] width 995 height 487
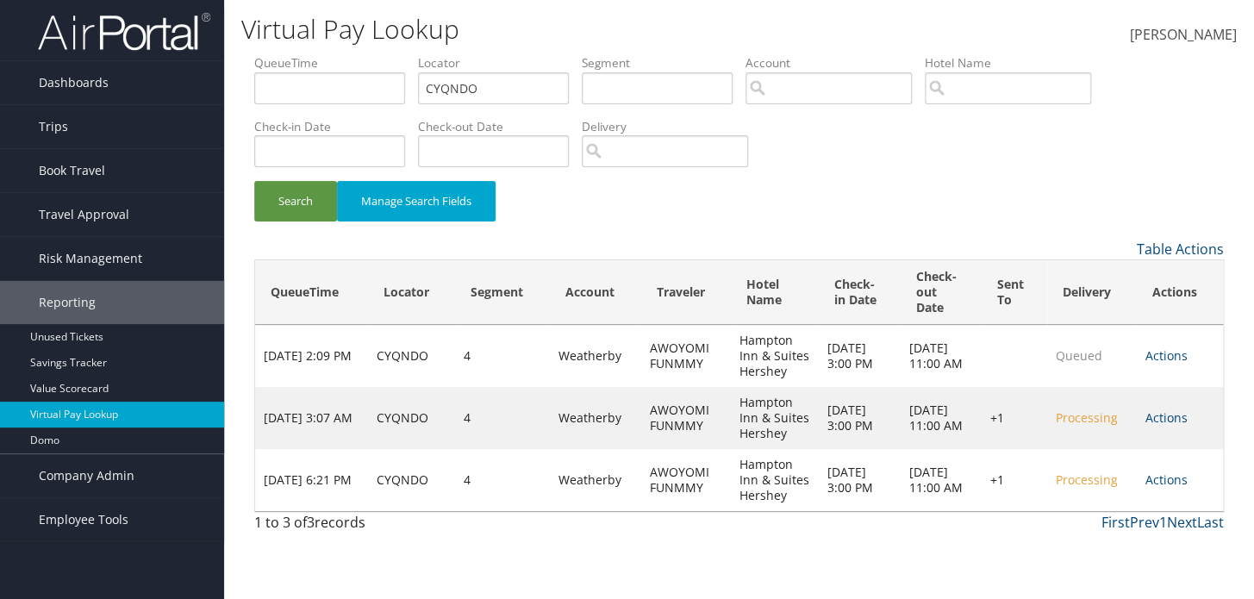
click at [300, 261] on th "QueueTime" at bounding box center [311, 292] width 113 height 65
click at [300, 261] on div "Loading... QueueTime Locator Segment Account Traveler Hotel Name Check-in Date …" at bounding box center [738, 385] width 969 height 252
click at [310, 240] on div "Table Actions" at bounding box center [738, 249] width 995 height 21
click at [311, 211] on button "Search" at bounding box center [295, 201] width 83 height 41
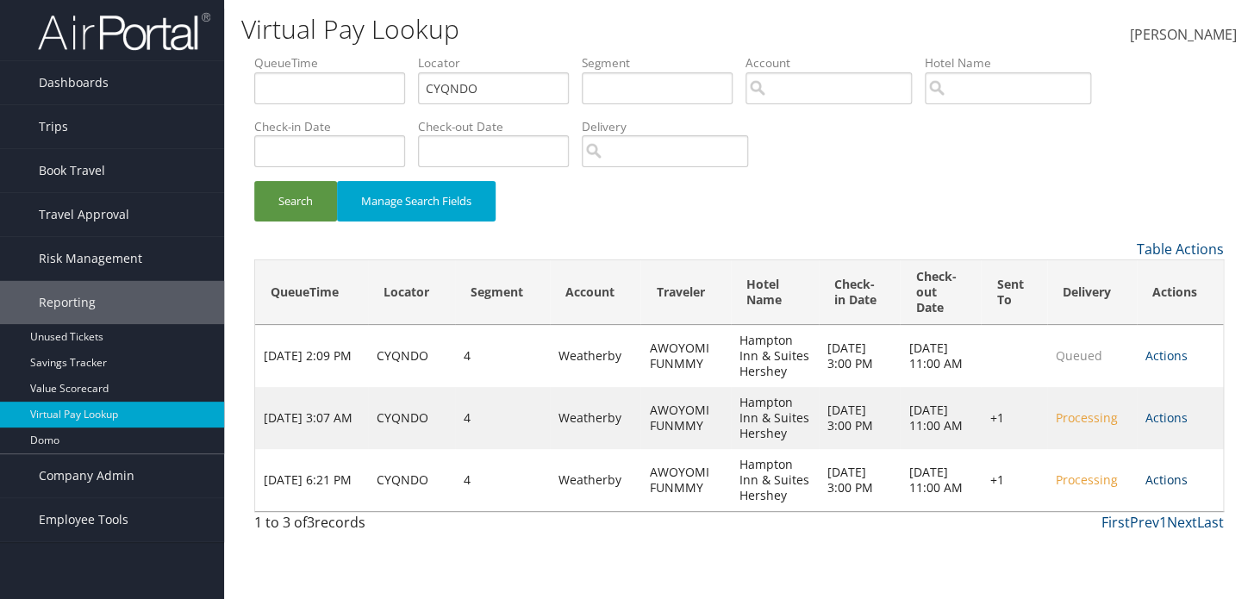
click at [1172, 482] on link "Actions" at bounding box center [1166, 479] width 42 height 16
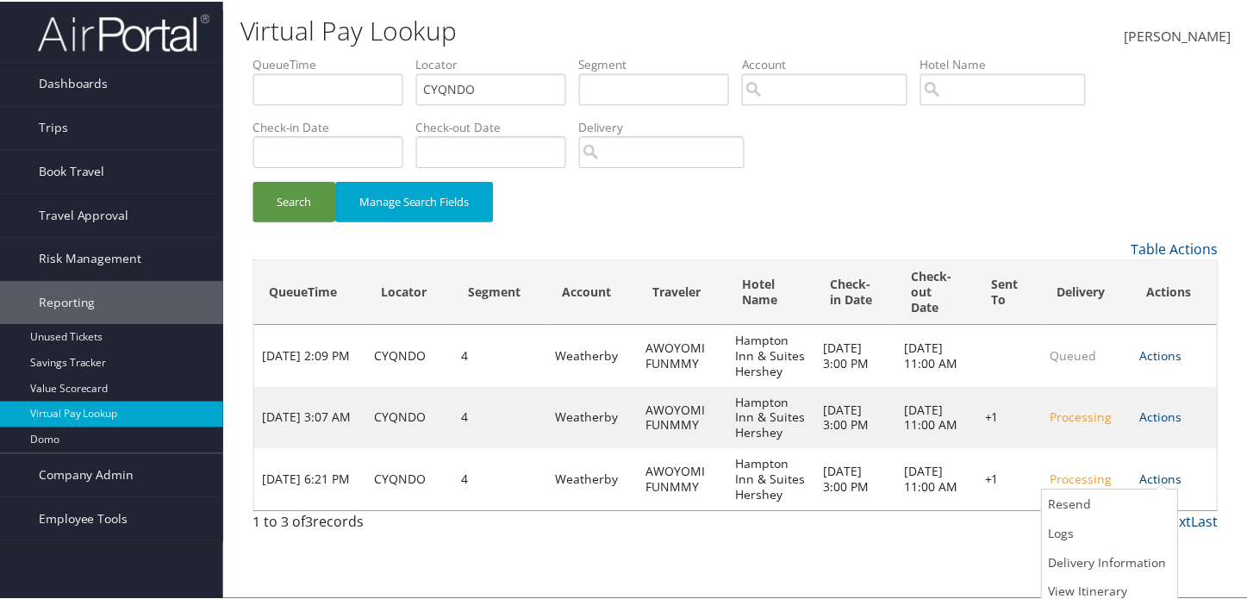
scroll to position [8, 0]
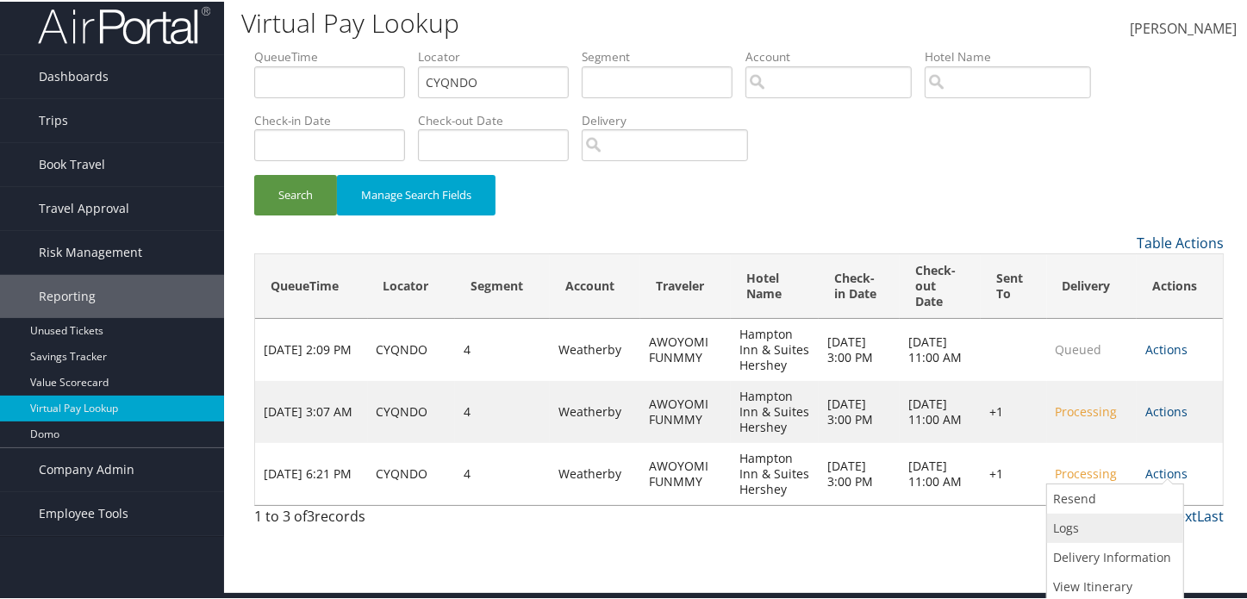
click at [1079, 522] on link "Logs" at bounding box center [1113, 526] width 132 height 29
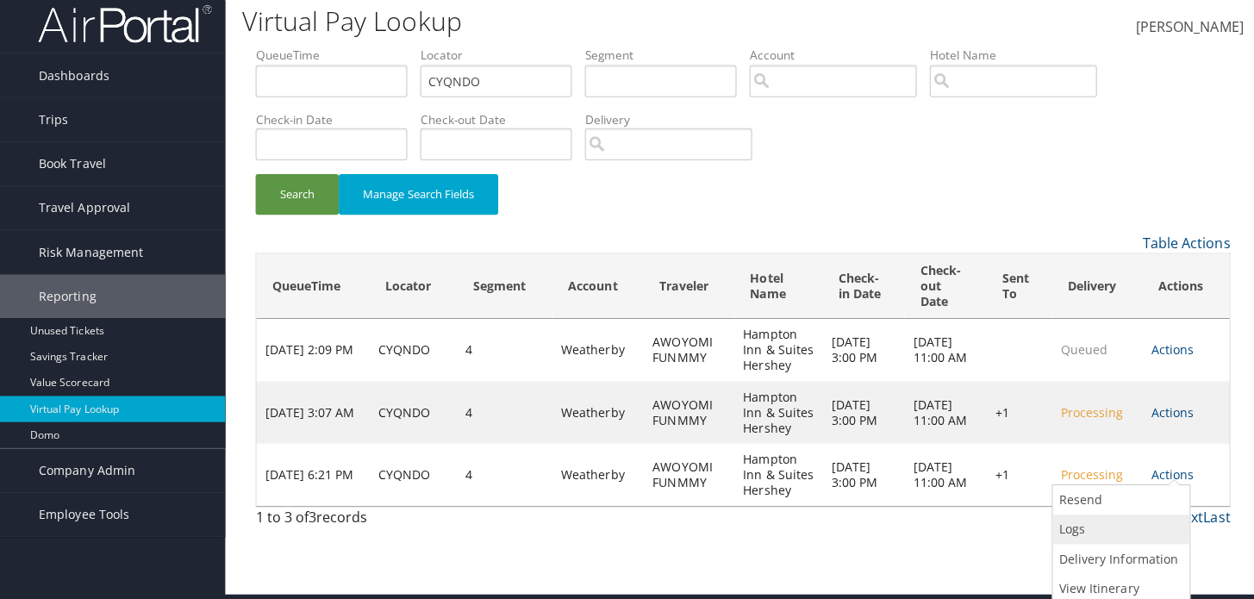
scroll to position [0, 0]
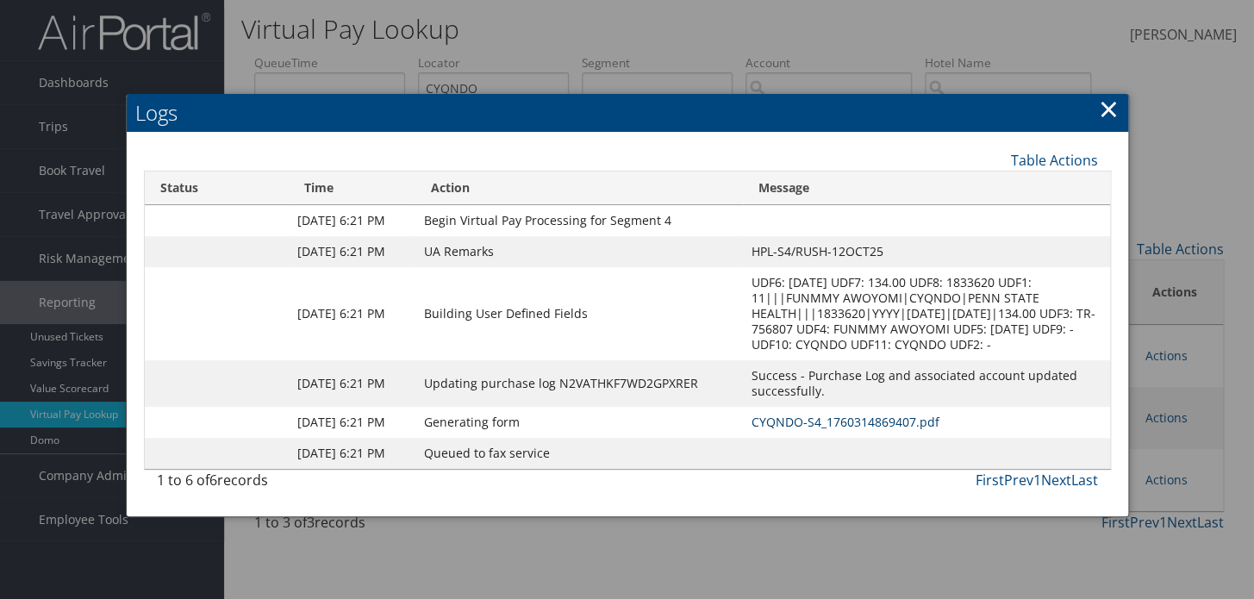
click at [815, 430] on link "CYQNDO-S4_1760314869407.pdf" at bounding box center [845, 422] width 188 height 16
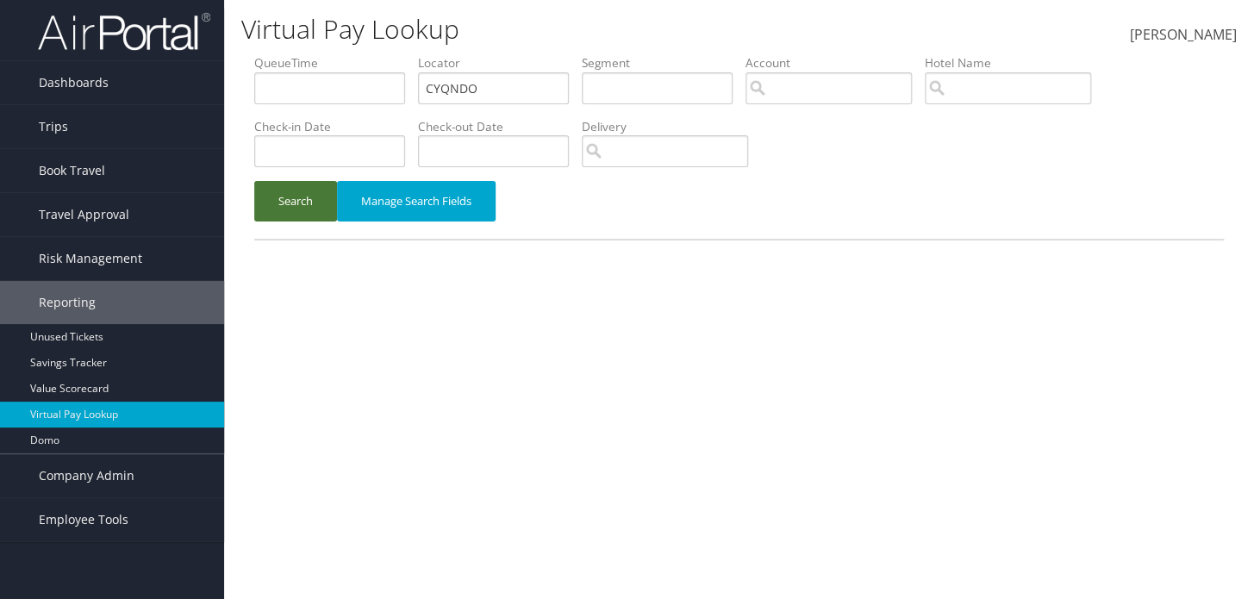
click at [310, 203] on button "Search" at bounding box center [295, 201] width 83 height 41
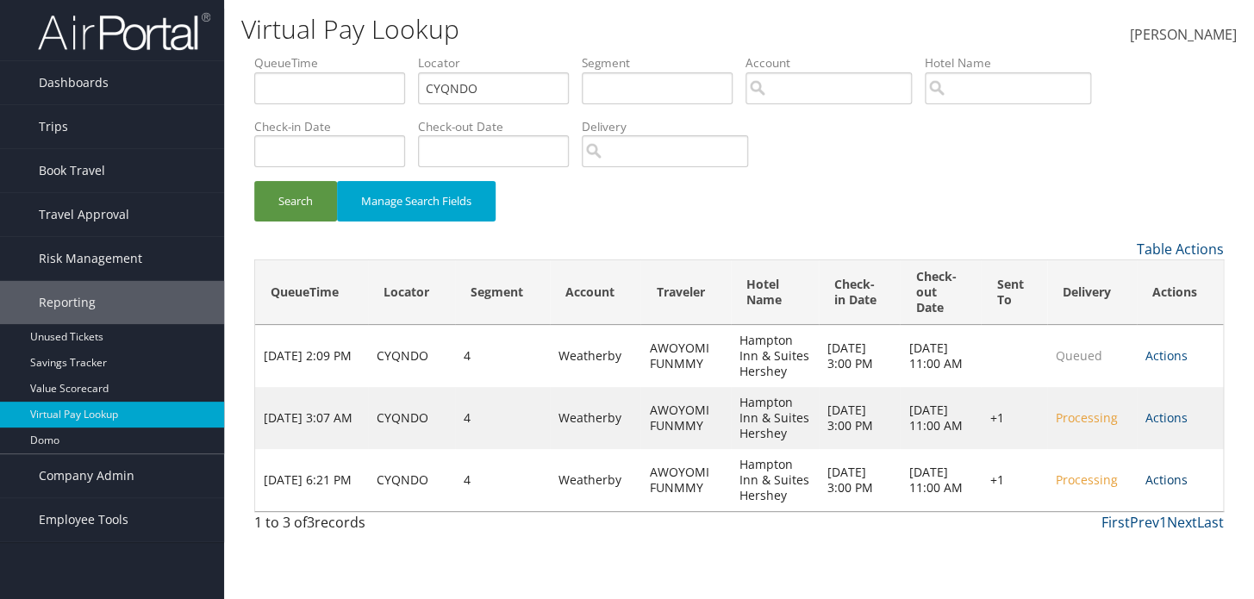
click at [1166, 484] on link "Actions" at bounding box center [1166, 479] width 42 height 16
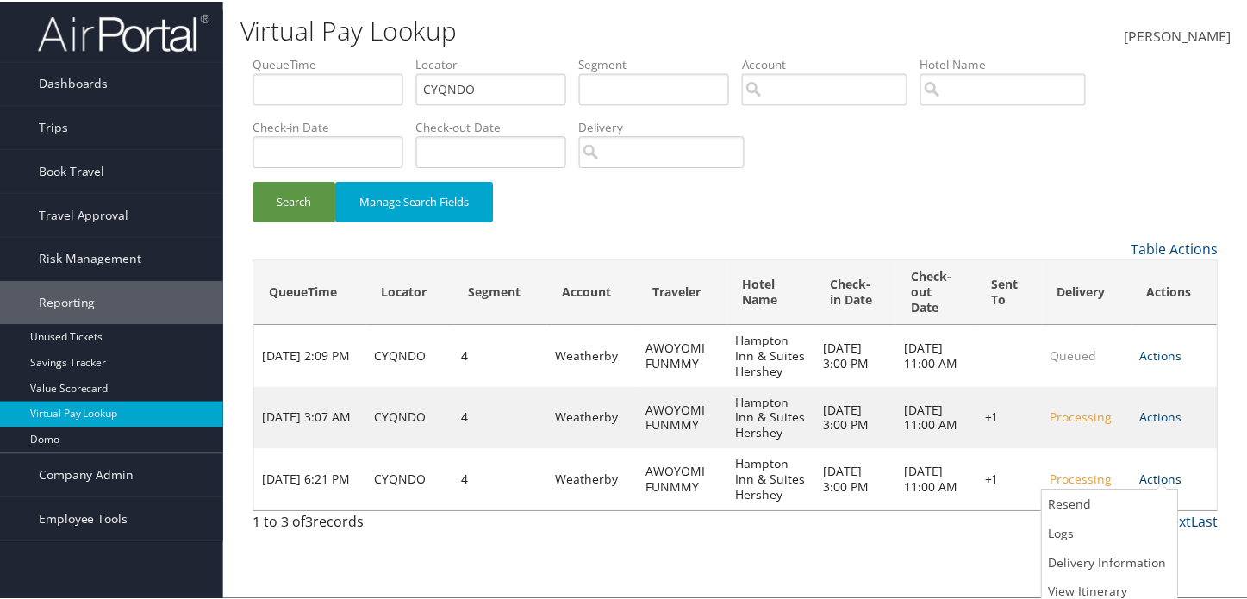
scroll to position [8, 0]
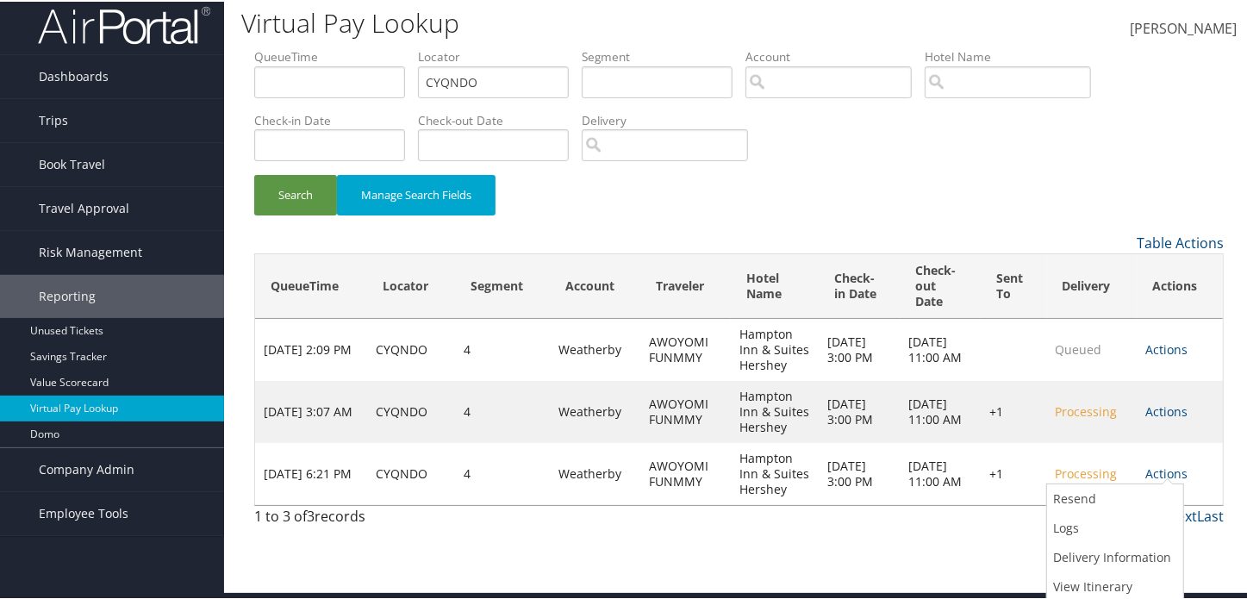
click at [920, 512] on div "First Prev 1 Next Last" at bounding box center [863, 514] width 720 height 21
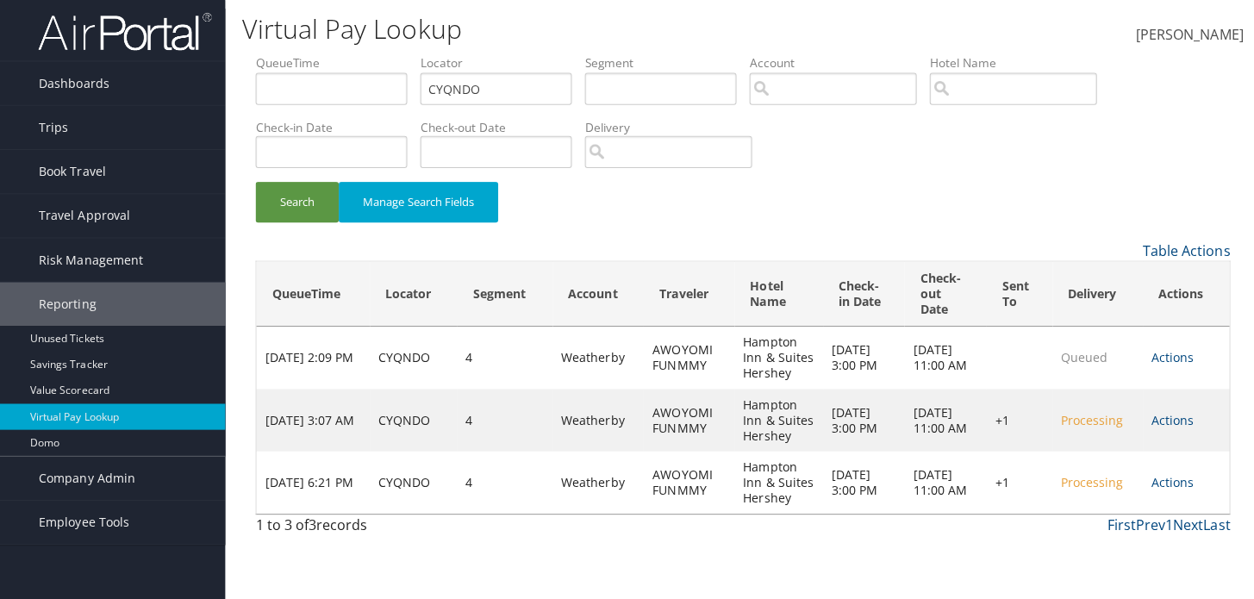
scroll to position [0, 0]
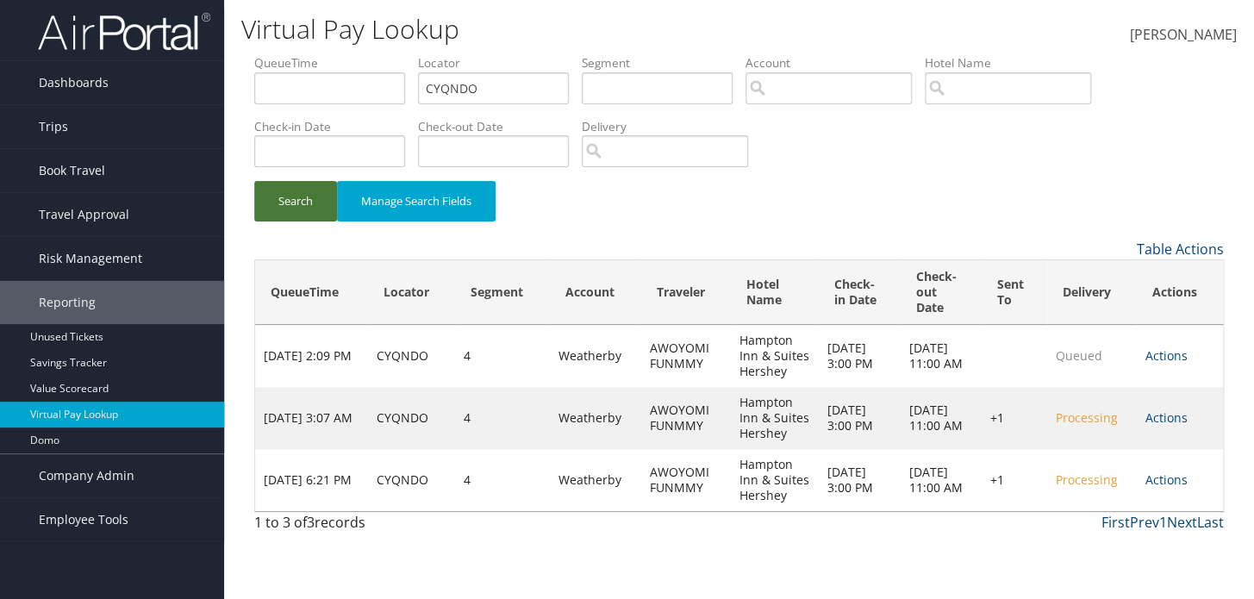
click at [299, 200] on button "Search" at bounding box center [295, 201] width 83 height 41
click at [302, 197] on button "Search" at bounding box center [295, 201] width 83 height 41
click at [320, 192] on button "Search" at bounding box center [295, 201] width 83 height 41
click at [302, 211] on button "Search" at bounding box center [295, 201] width 83 height 41
click at [1175, 479] on link "Actions" at bounding box center [1166, 479] width 42 height 16
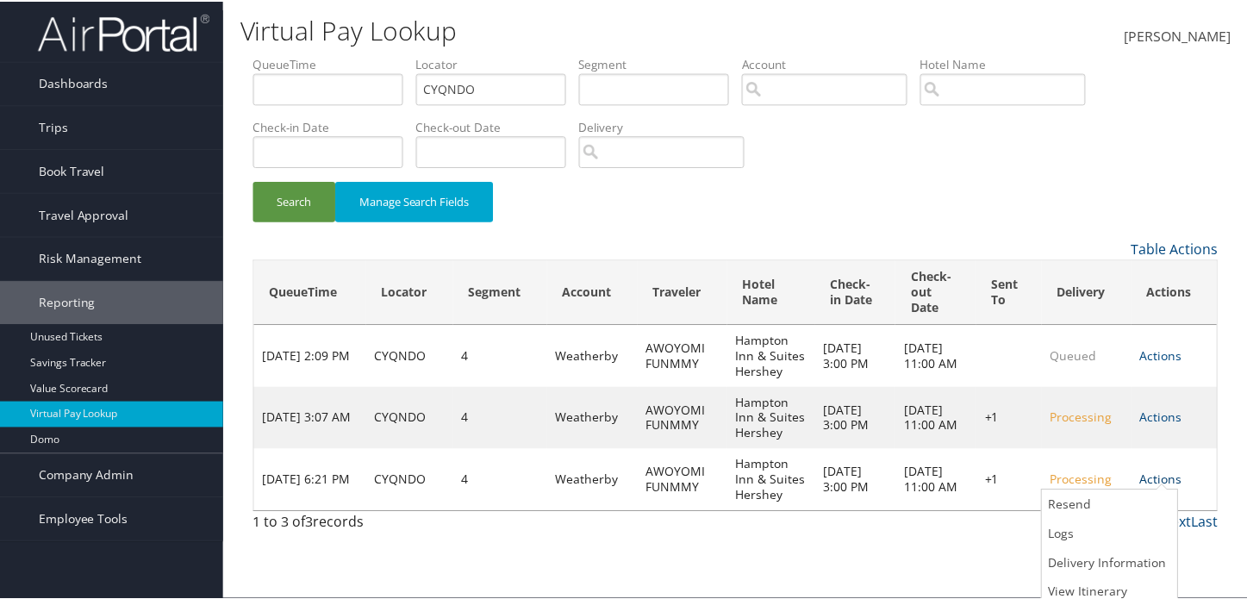
scroll to position [8, 0]
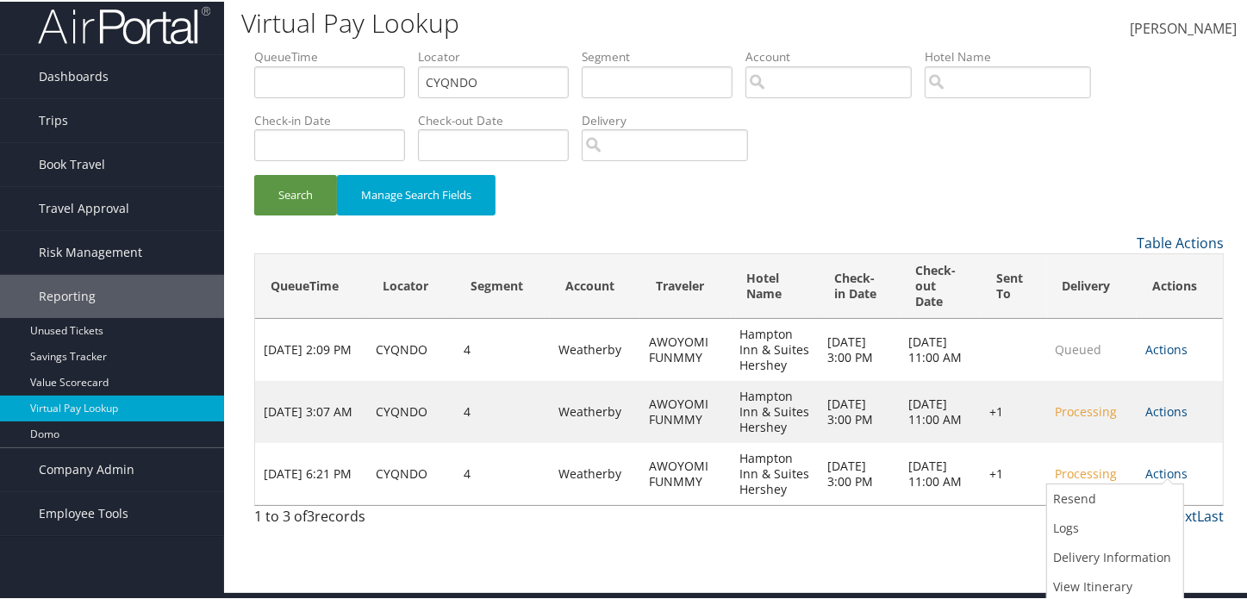
click at [872, 219] on div "Search Manage Search Fields" at bounding box center [738, 202] width 995 height 58
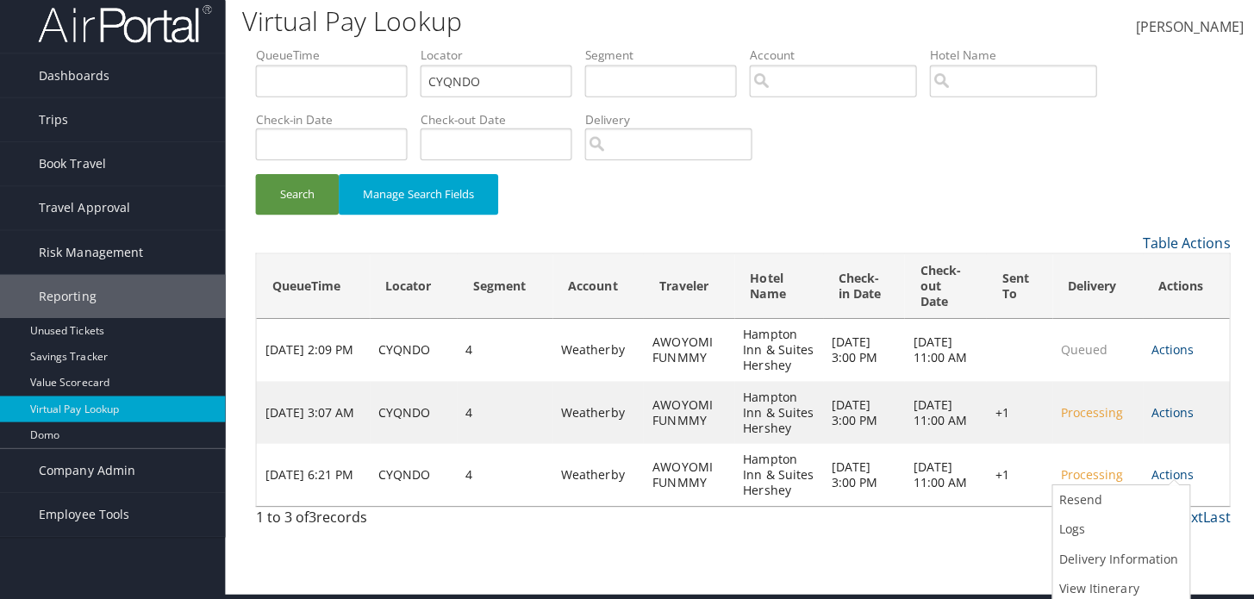
scroll to position [0, 0]
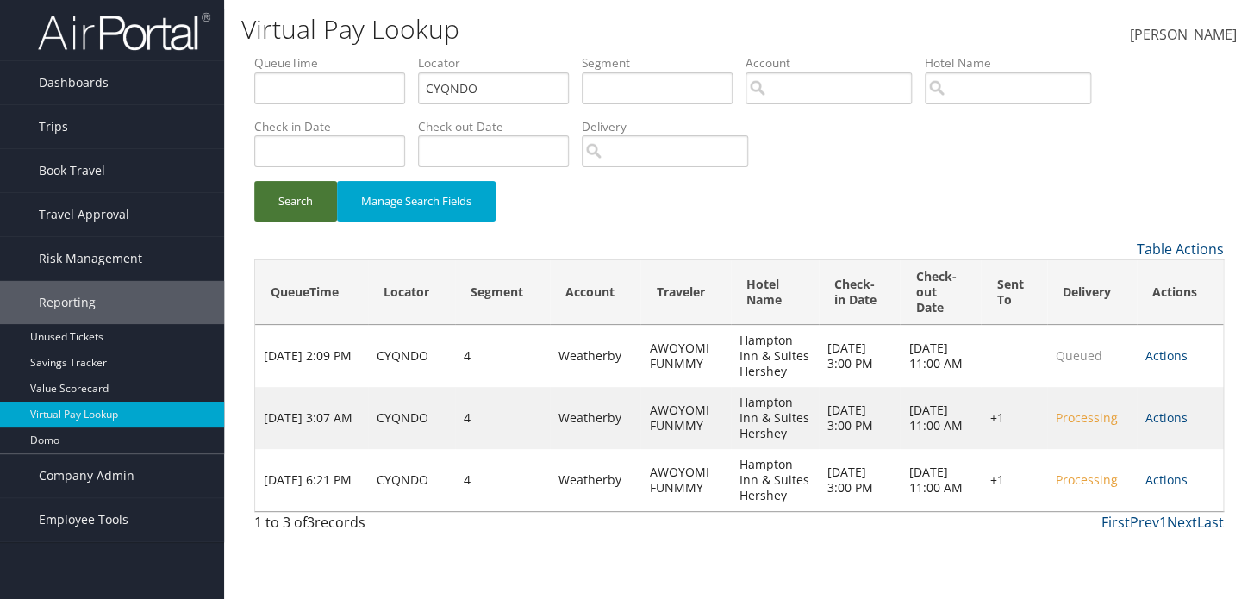
click at [281, 186] on button "Search" at bounding box center [295, 201] width 83 height 41
click at [302, 202] on button "Search" at bounding box center [295, 201] width 83 height 41
click at [315, 194] on button "Search" at bounding box center [295, 201] width 83 height 41
click at [279, 205] on button "Search" at bounding box center [295, 201] width 83 height 41
click at [276, 206] on button "Search" at bounding box center [295, 201] width 83 height 41
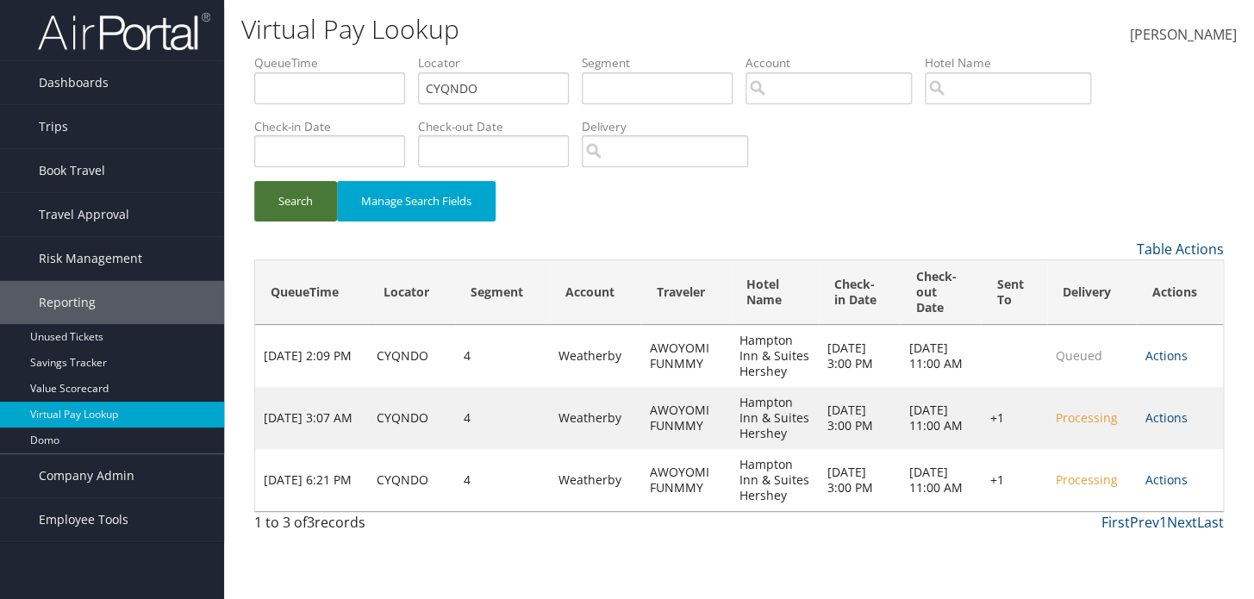
click at [301, 203] on button "Search" at bounding box center [295, 201] width 83 height 41
click at [1163, 487] on td "Actions Resend Logs Delivery Information View Itinerary" at bounding box center [1180, 480] width 86 height 62
click at [1163, 486] on link "Actions" at bounding box center [1166, 479] width 42 height 16
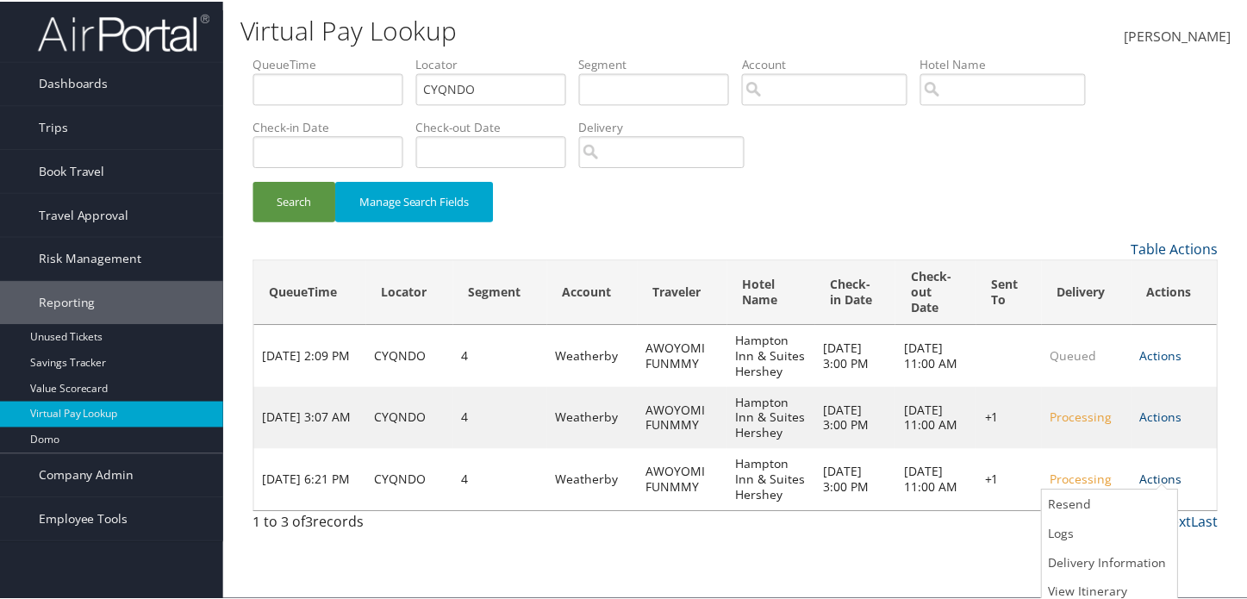
scroll to position [8, 0]
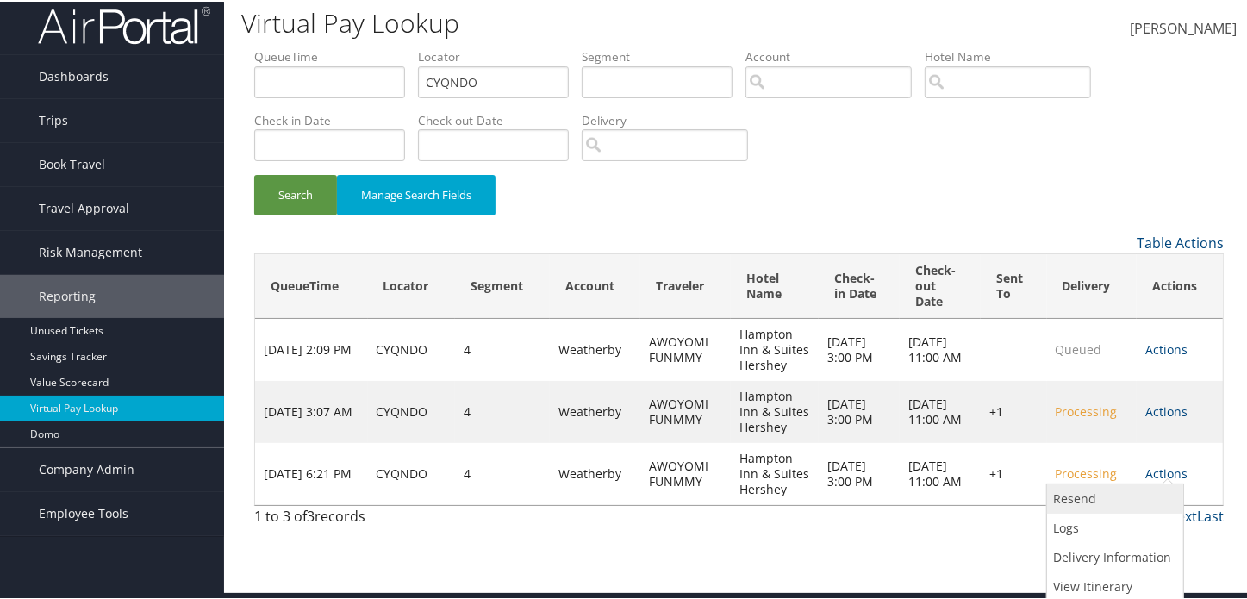
click at [1135, 489] on link "Resend" at bounding box center [1113, 497] width 132 height 29
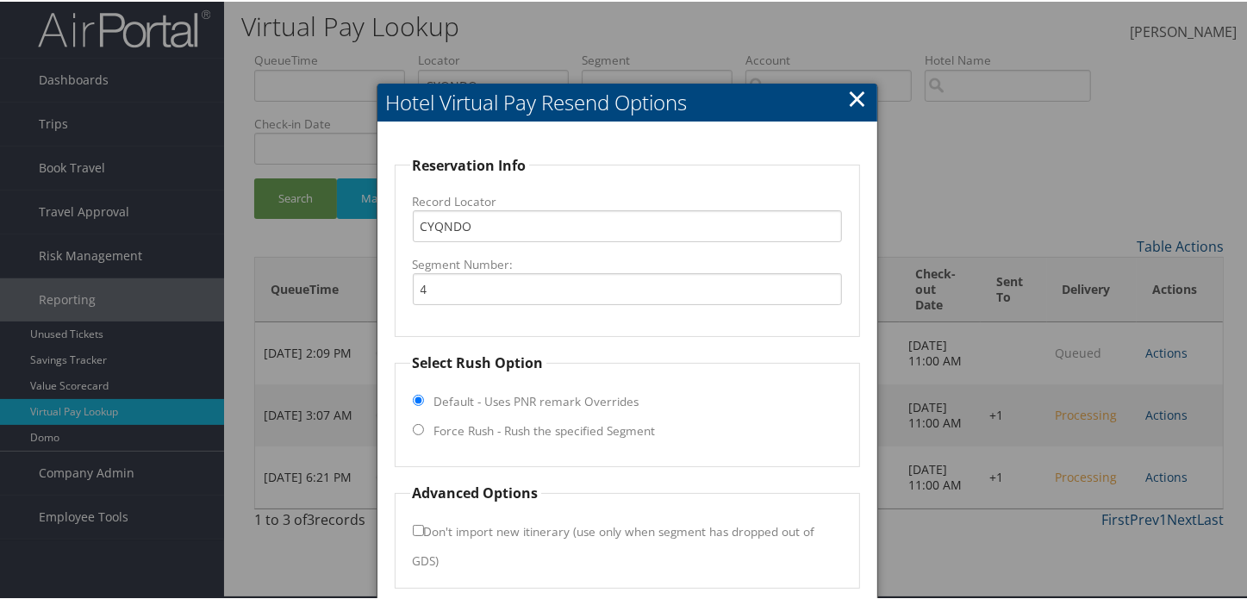
scroll to position [70, 0]
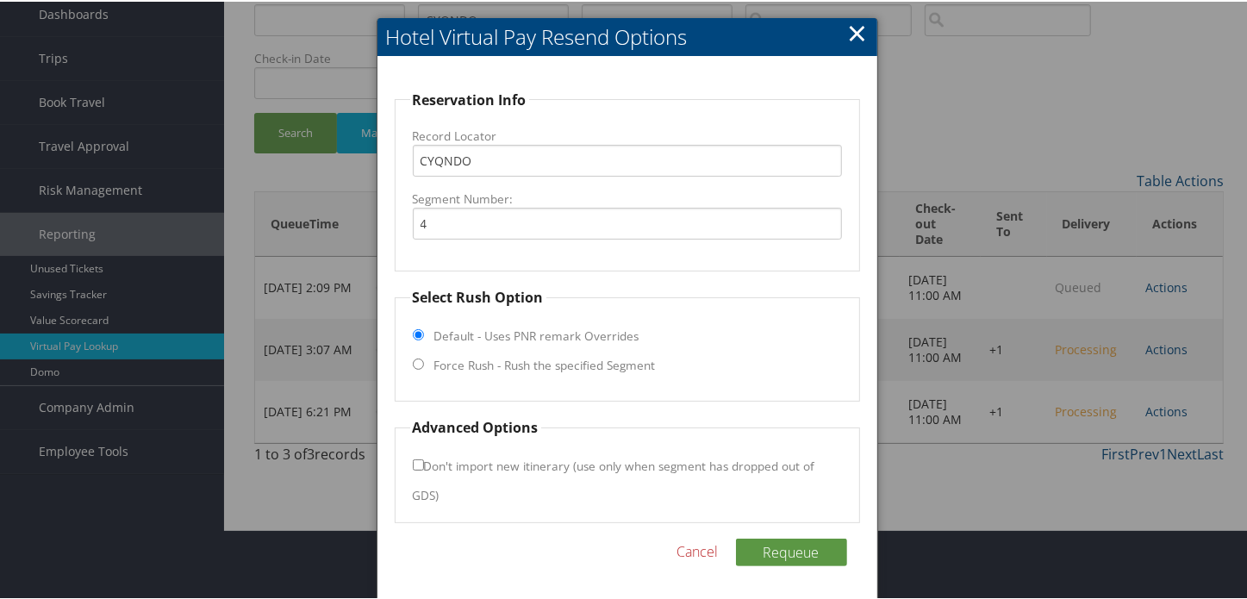
click at [427, 364] on fieldset "Select Rush Option Default - Uses PNR remark Overrides Force Rush - Rush the sp…" at bounding box center [627, 342] width 465 height 115
click at [420, 365] on input "Force Rush - Rush the specified Segment" at bounding box center [418, 362] width 11 height 11
radio input "true"
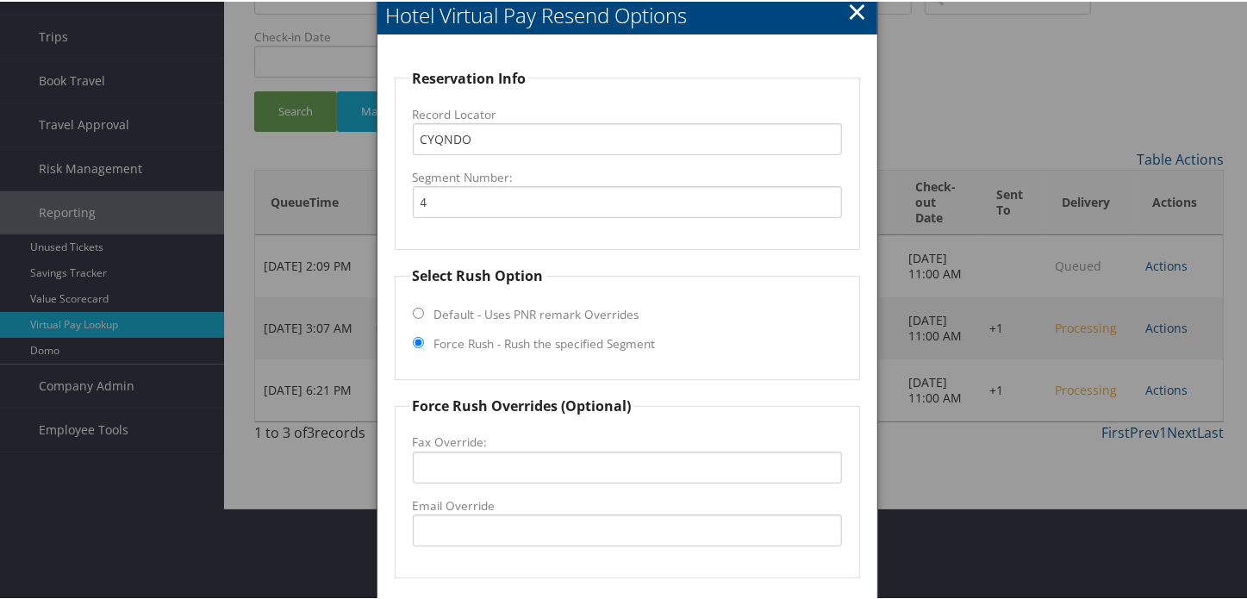
scroll to position [148, 0]
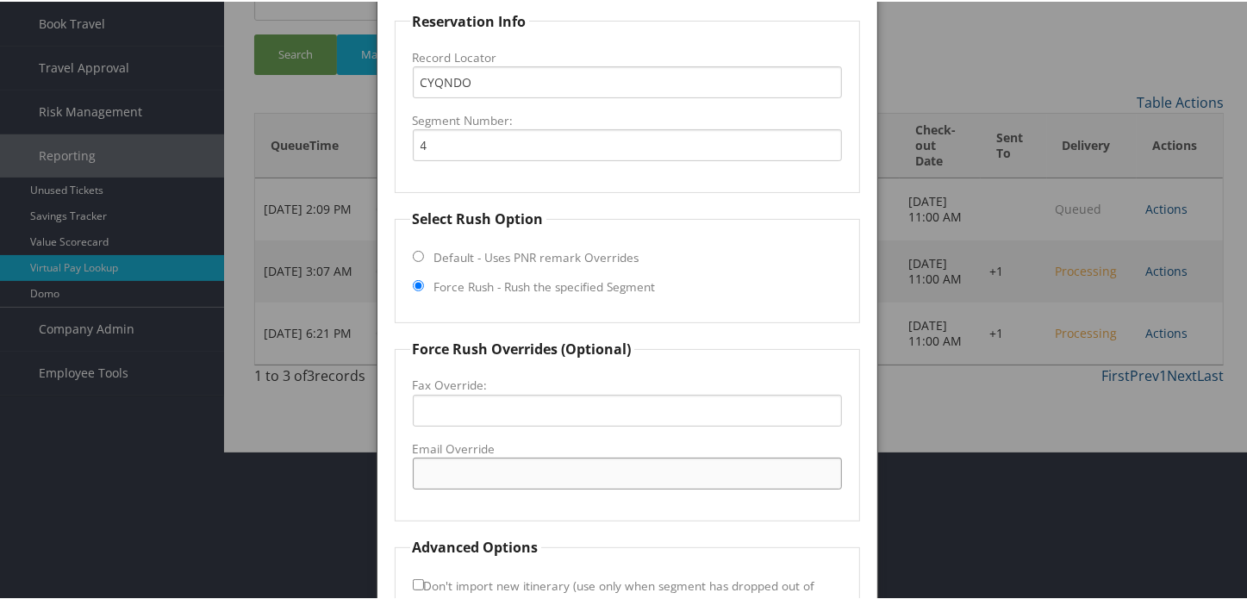
click at [530, 472] on input "Email Override" at bounding box center [627, 472] width 429 height 32
paste input "hamptonhershey749@gamil.com"
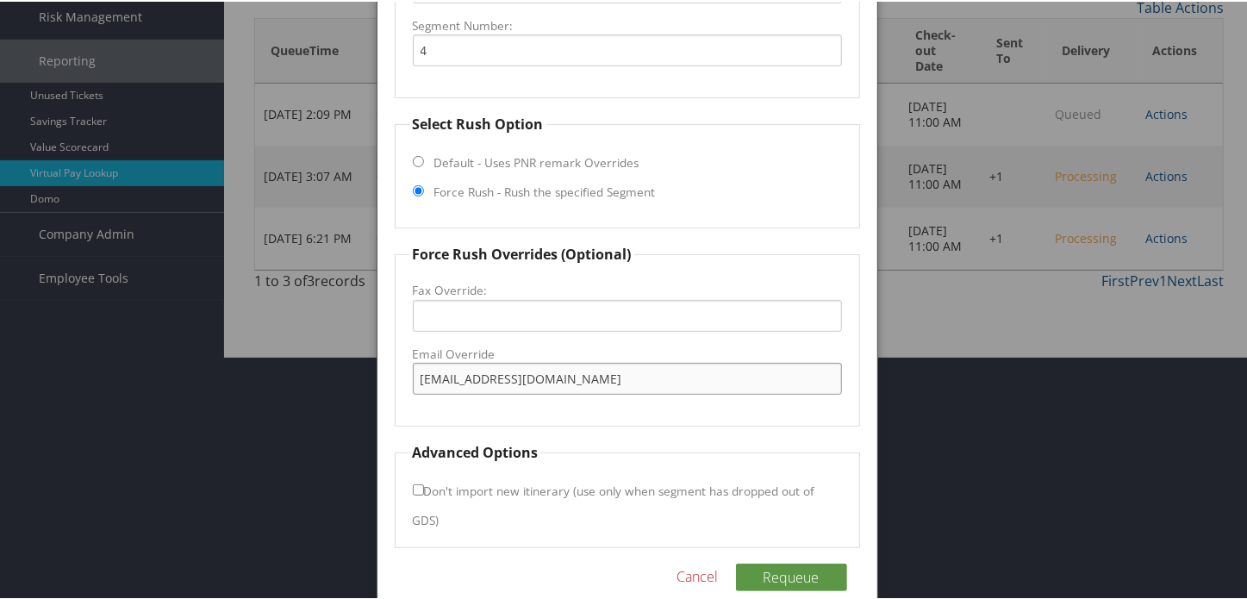
scroll to position [268, 0]
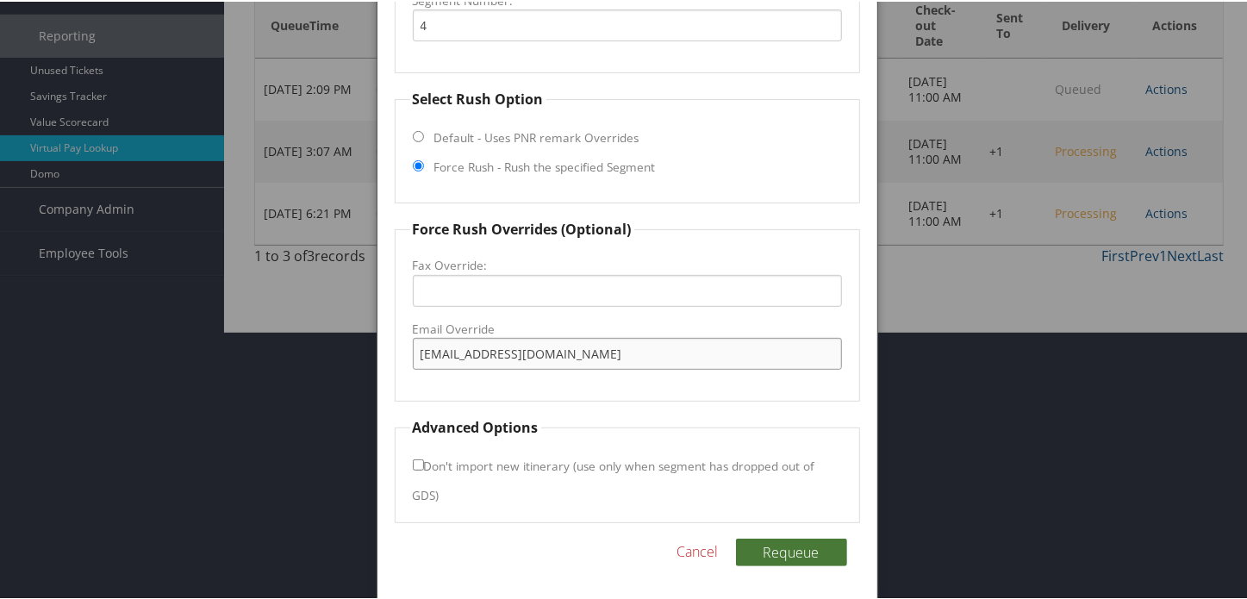
type input "hamptonhershey749@gamil.com"
click at [814, 543] on button "Requeue" at bounding box center [791, 551] width 111 height 28
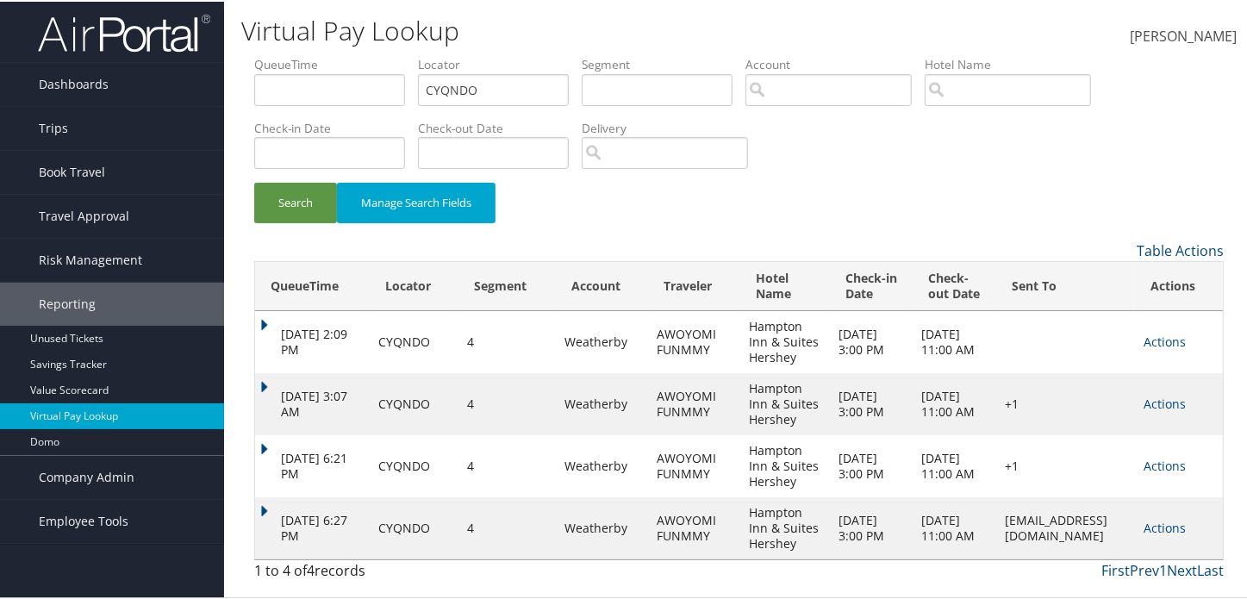
scroll to position [65, 0]
click at [267, 505] on td "Oct 12, 2025 6:27 PM" at bounding box center [312, 527] width 115 height 62
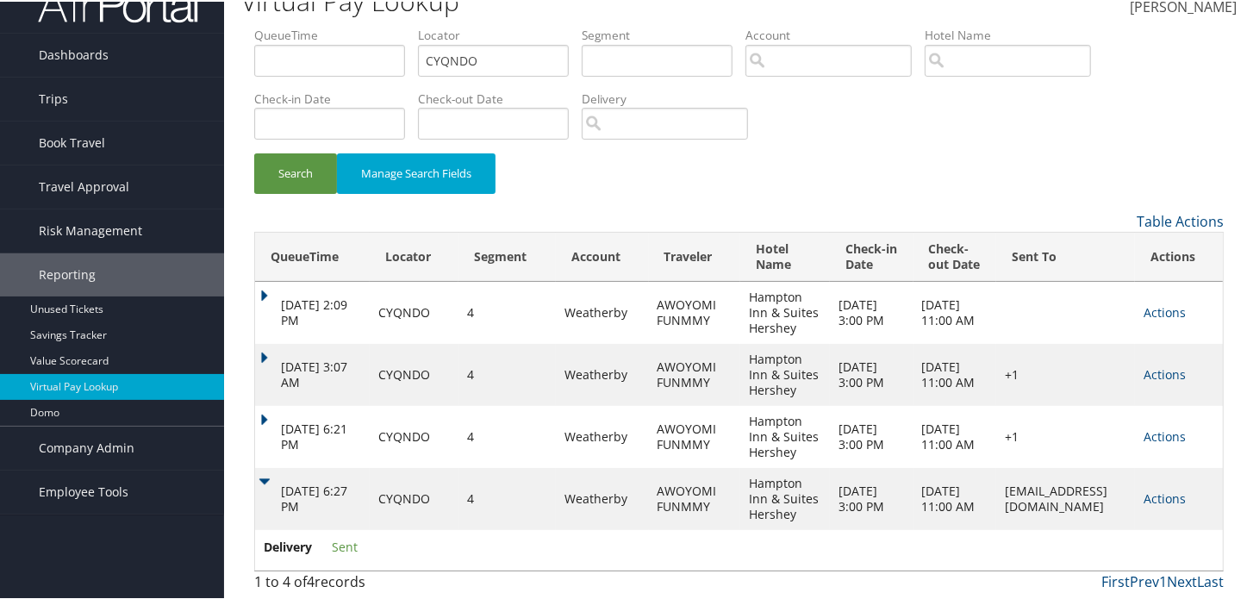
scroll to position [105, 0]
click at [262, 466] on td "Oct 12, 2025 6:27 PM" at bounding box center [312, 497] width 115 height 62
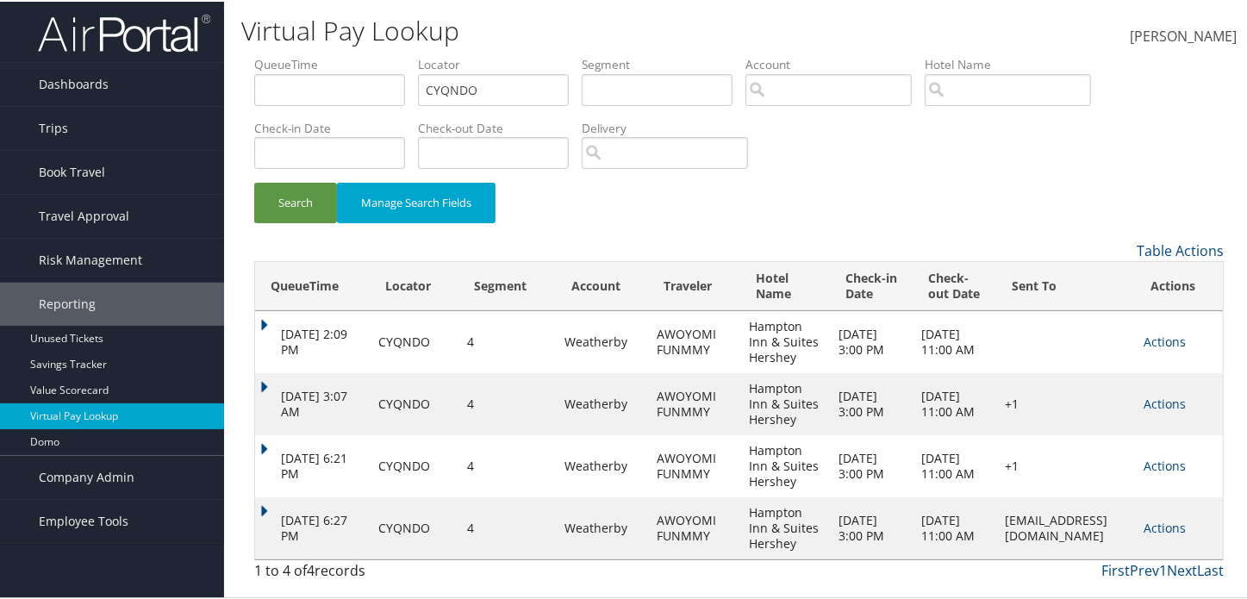
scroll to position [65, 0]
click at [266, 433] on td "Oct 12, 2025 6:21 PM" at bounding box center [312, 464] width 115 height 62
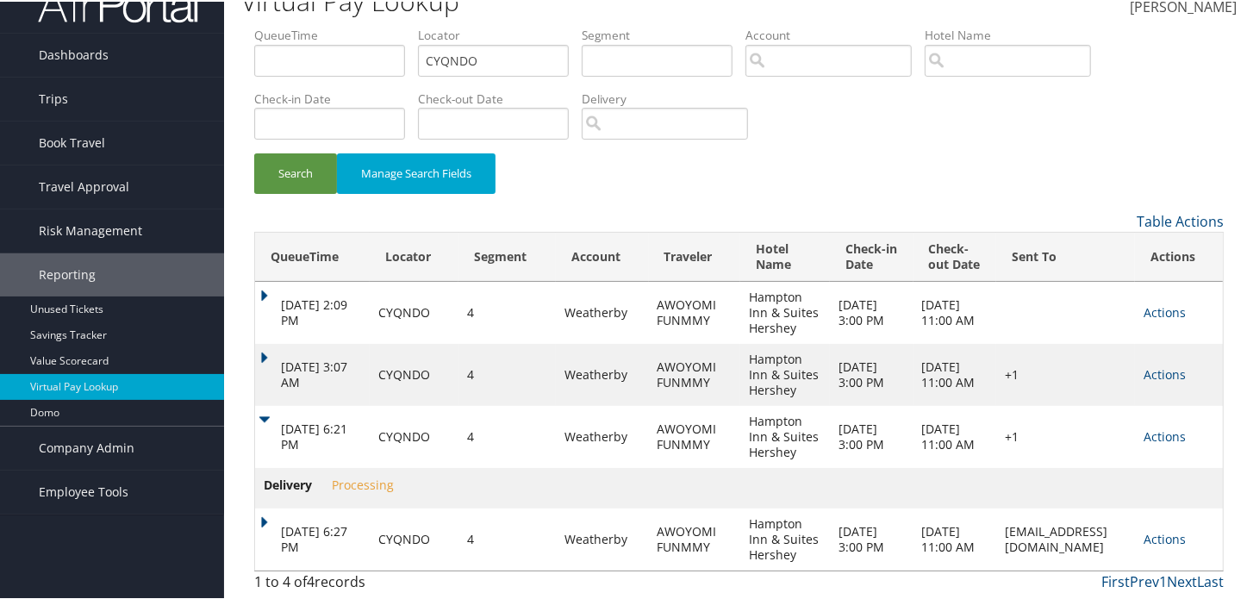
click at [266, 420] on td "Oct 12, 2025 6:21 PM" at bounding box center [312, 435] width 115 height 62
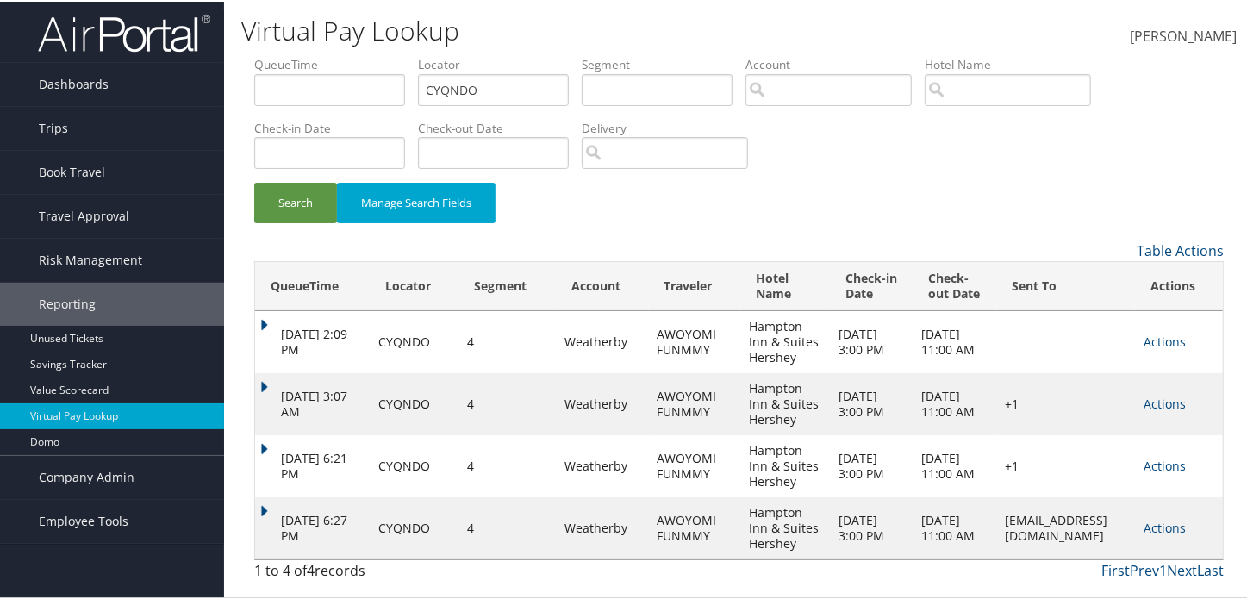
click at [259, 502] on td "Oct 12, 2025 6:27 PM" at bounding box center [312, 527] width 115 height 62
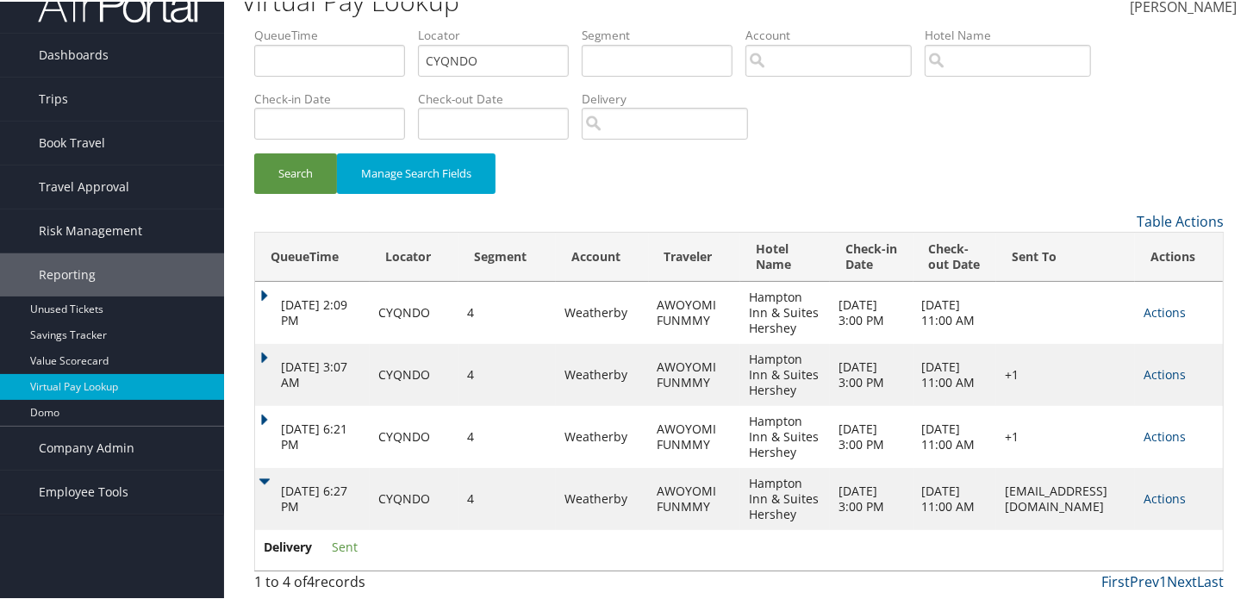
scroll to position [105, 0]
click at [261, 466] on td "Oct 12, 2025 6:27 PM" at bounding box center [312, 497] width 115 height 62
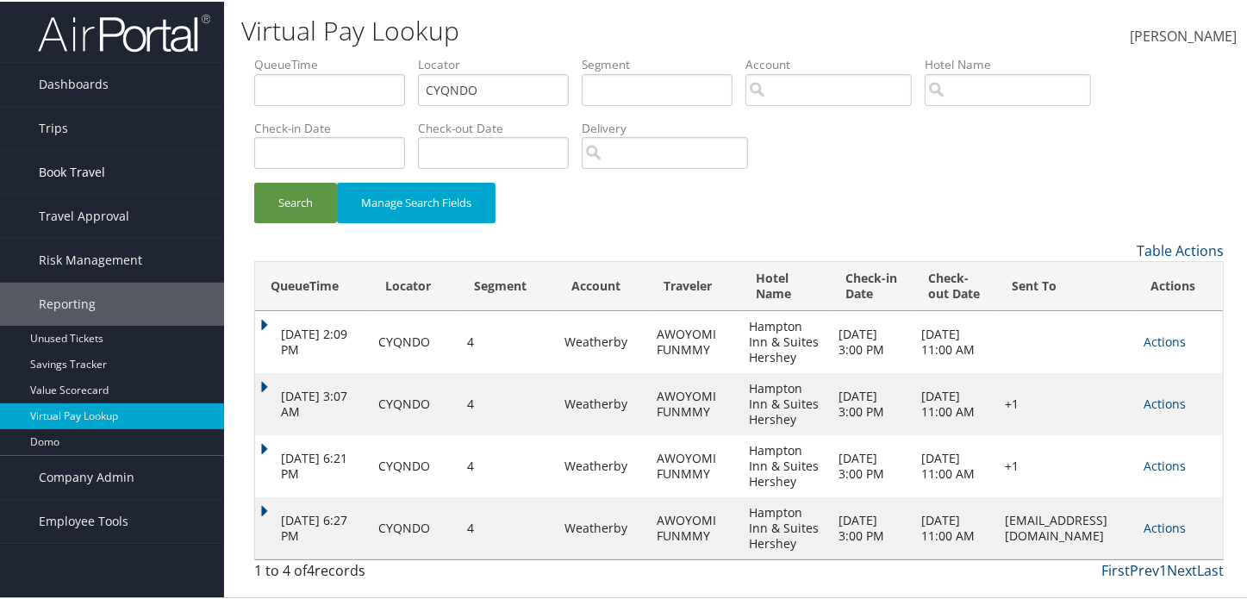
scroll to position [0, 0]
click at [122, 75] on link "Dashboards" at bounding box center [112, 82] width 224 height 43
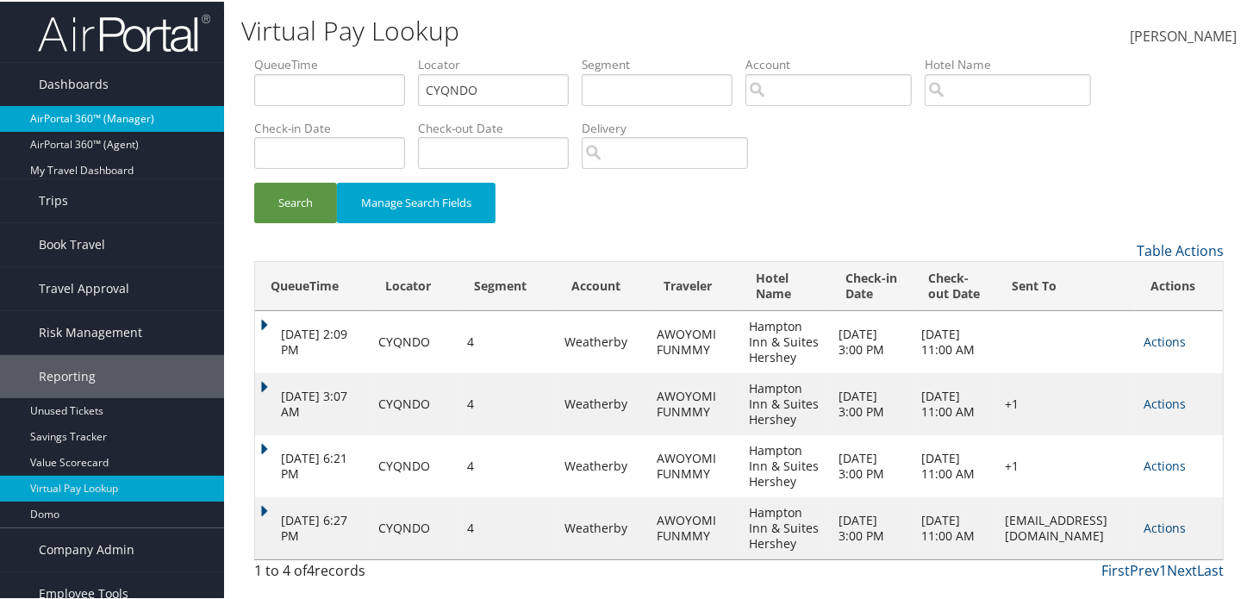
click at [106, 118] on link "AirPortal 360™ (Manager)" at bounding box center [112, 117] width 224 height 26
